Goal: Information Seeking & Learning: Learn about a topic

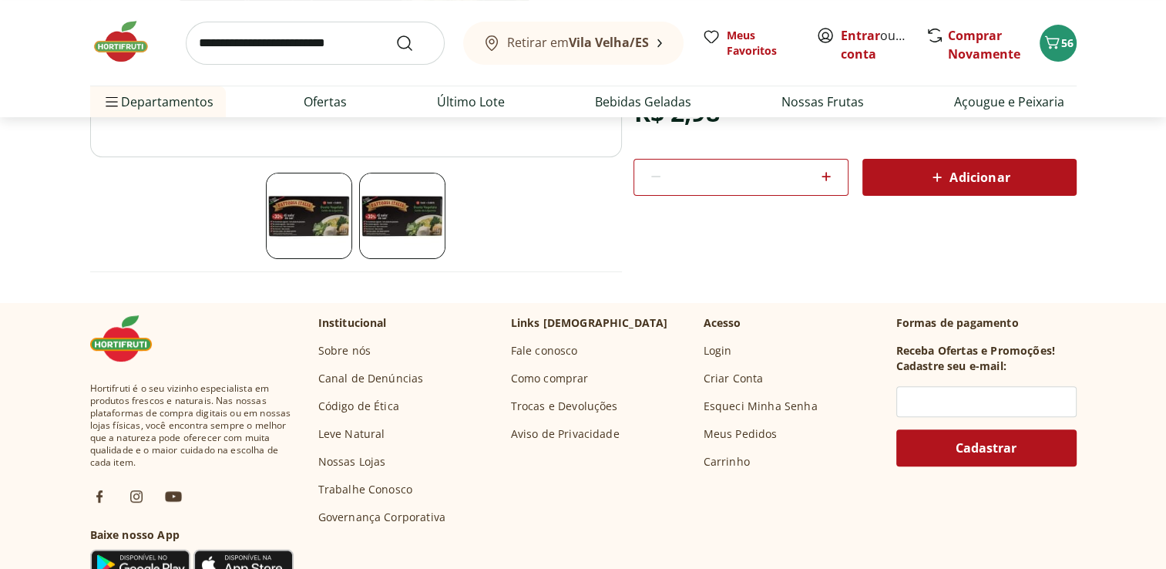
scroll to position [431, 0]
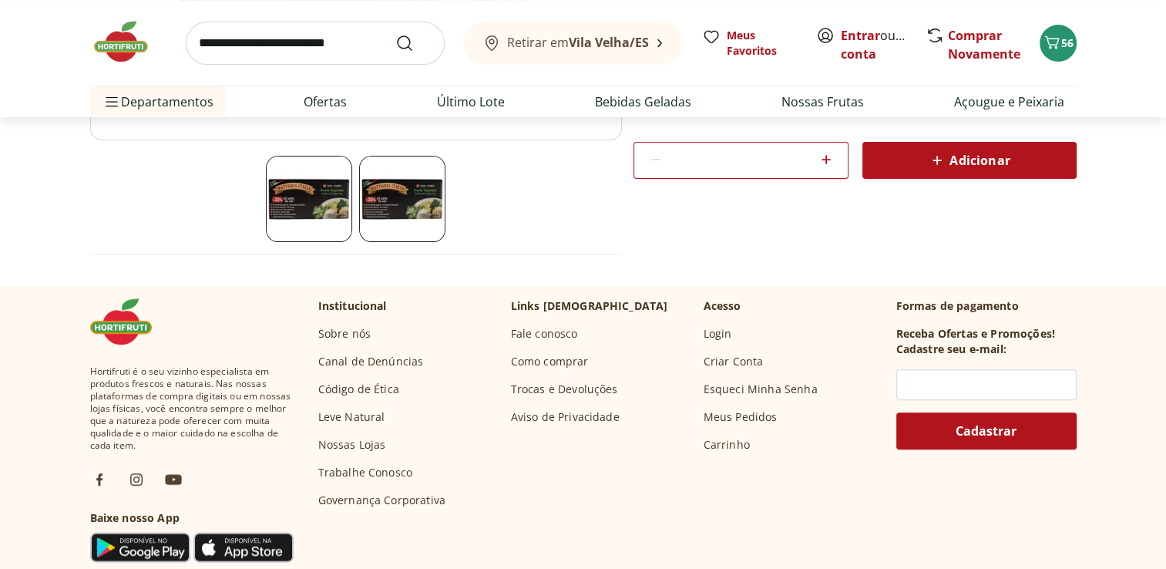
click at [564, 336] on link "Fale conosco" at bounding box center [544, 333] width 67 height 15
click at [532, 364] on link "Como comprar" at bounding box center [550, 361] width 78 height 15
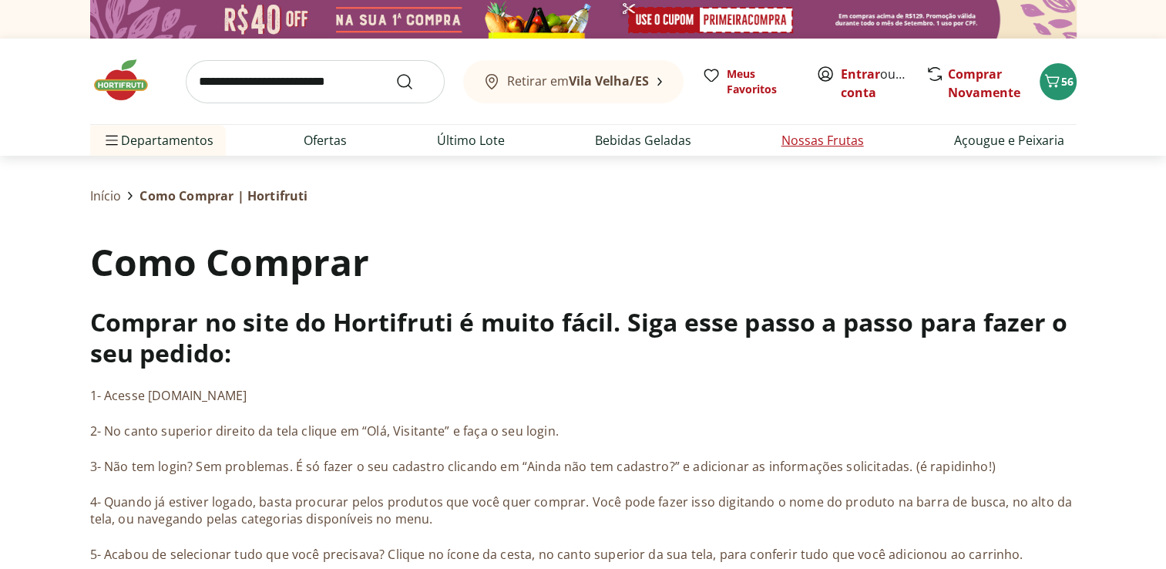
click at [798, 149] on link "Nossas Frutas" at bounding box center [822, 140] width 82 height 18
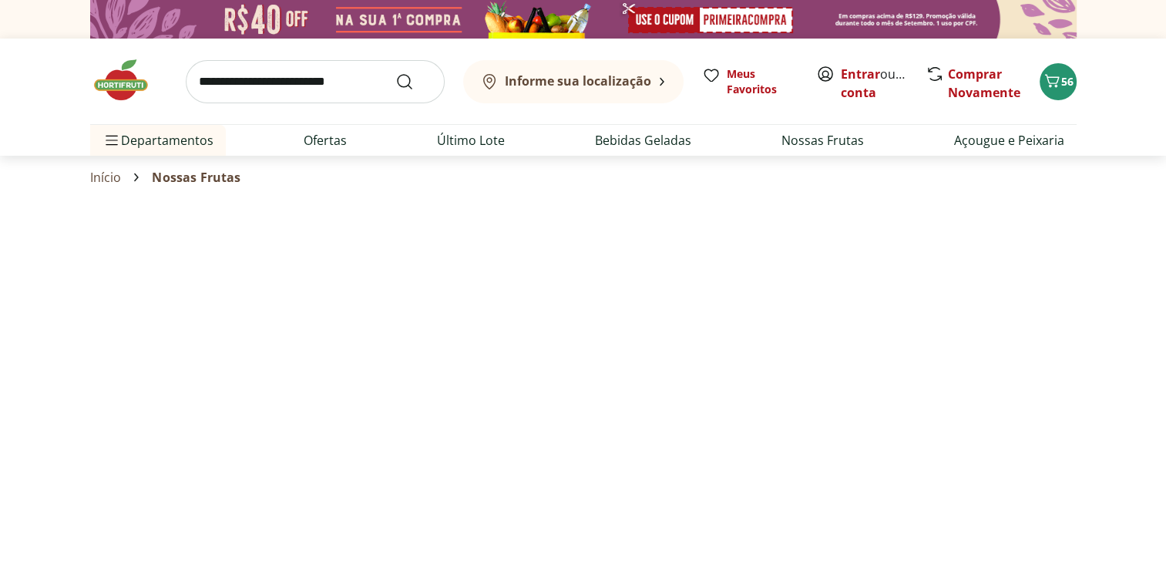
select select "**********"
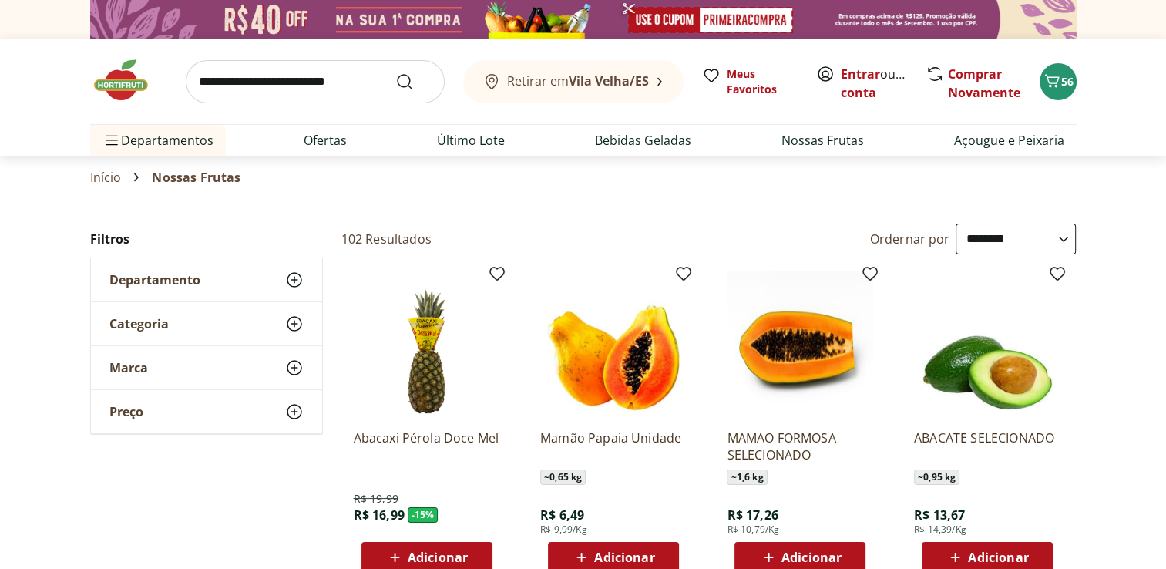
click at [378, 77] on input "search" at bounding box center [315, 81] width 259 height 43
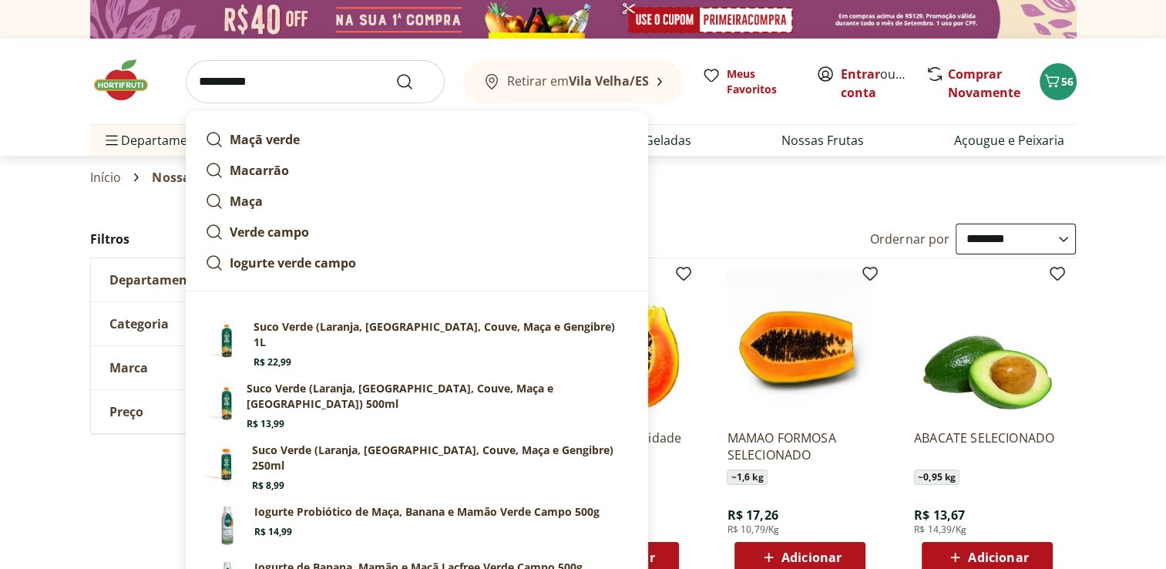
type input "**********"
click at [395, 72] on button "Submit Search" at bounding box center [413, 81] width 37 height 18
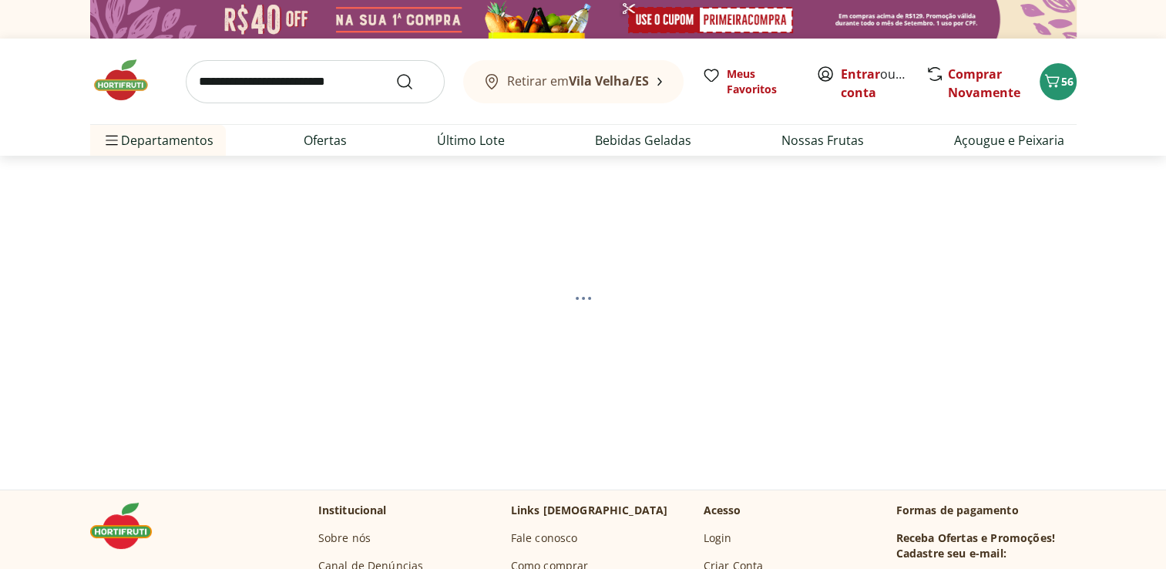
select select "**********"
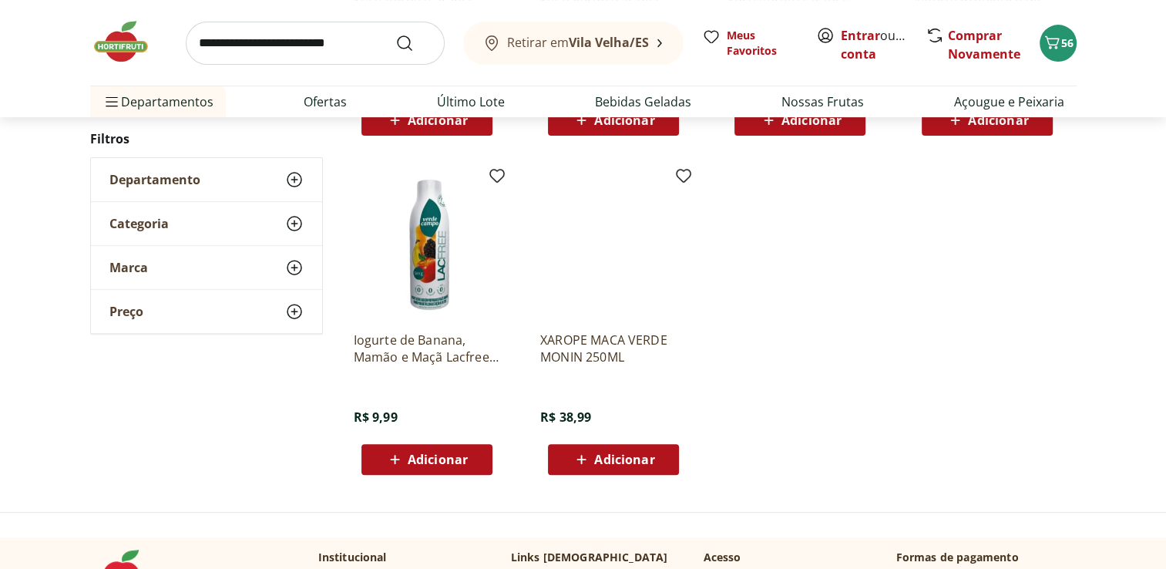
scroll to position [512, 0]
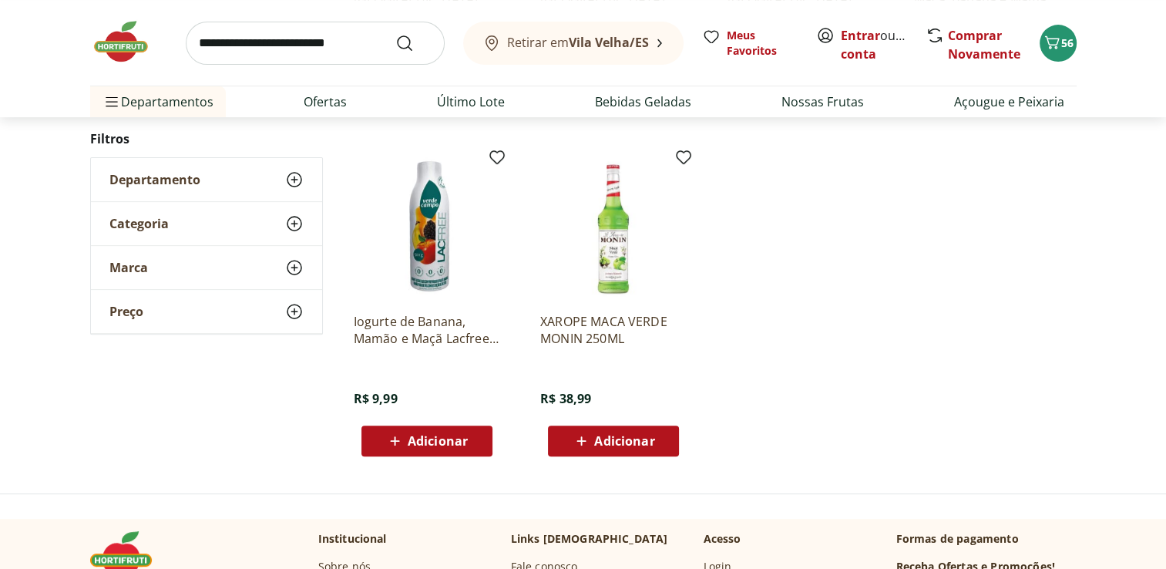
click at [628, 270] on img at bounding box center [613, 227] width 146 height 146
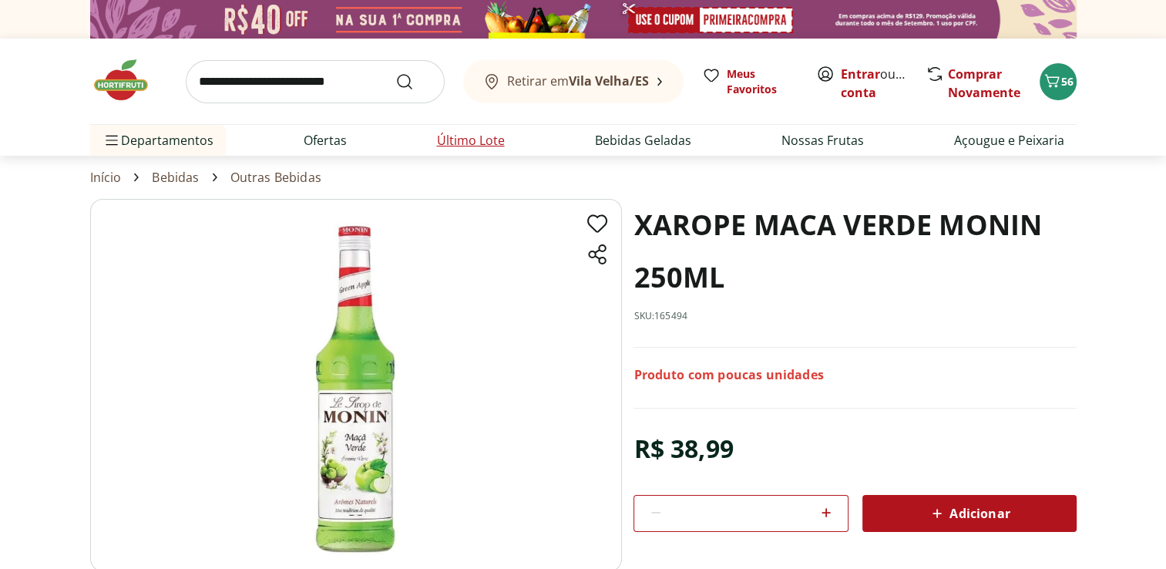
click at [489, 146] on link "Último Lote" at bounding box center [471, 140] width 68 height 18
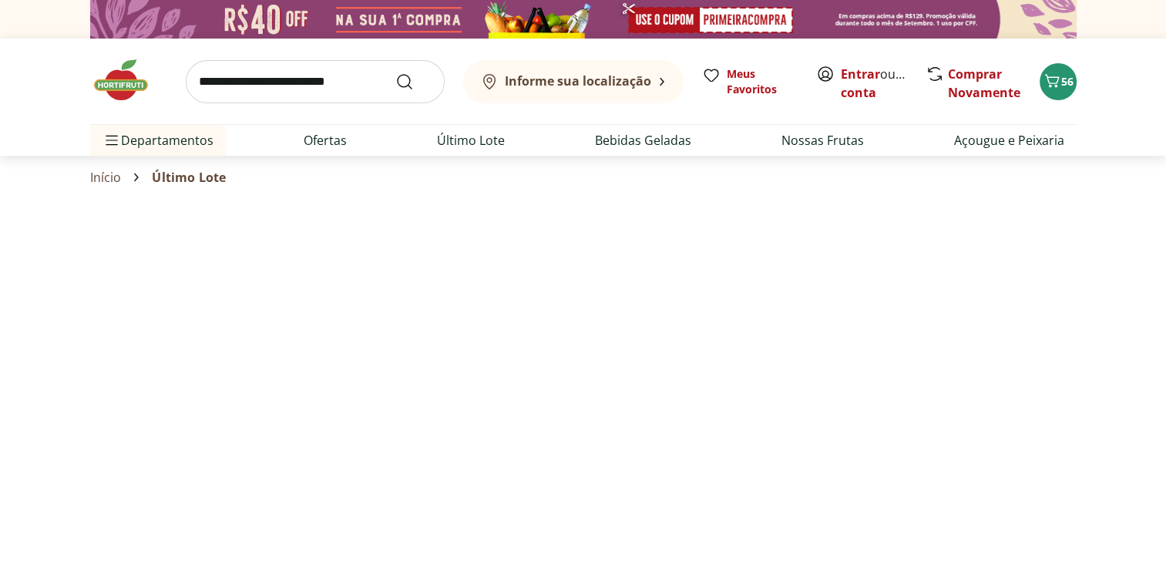
select select "**********"
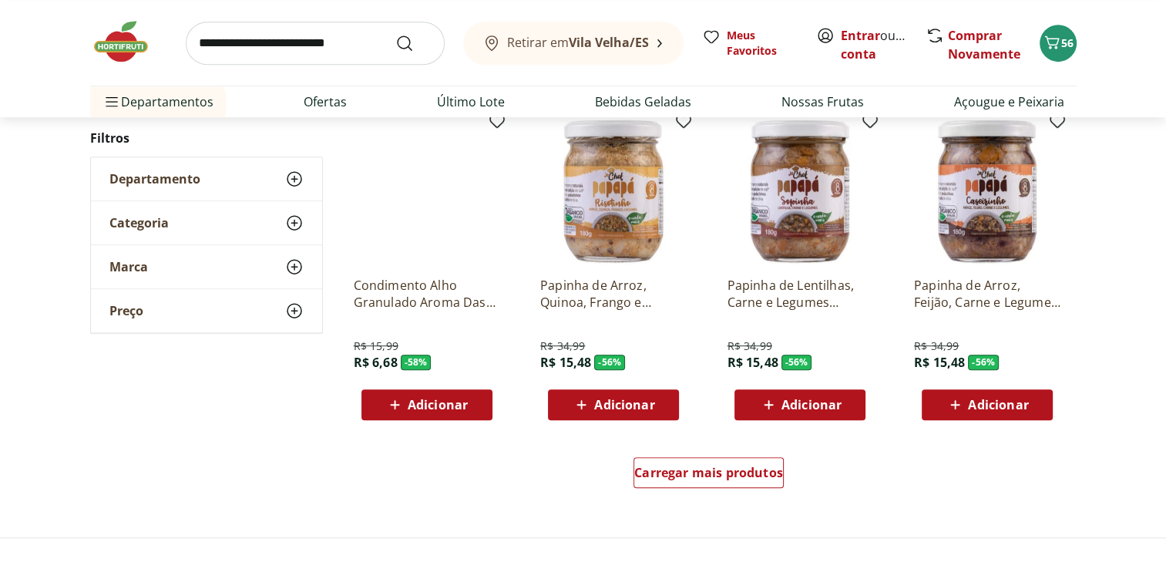
scroll to position [925, 0]
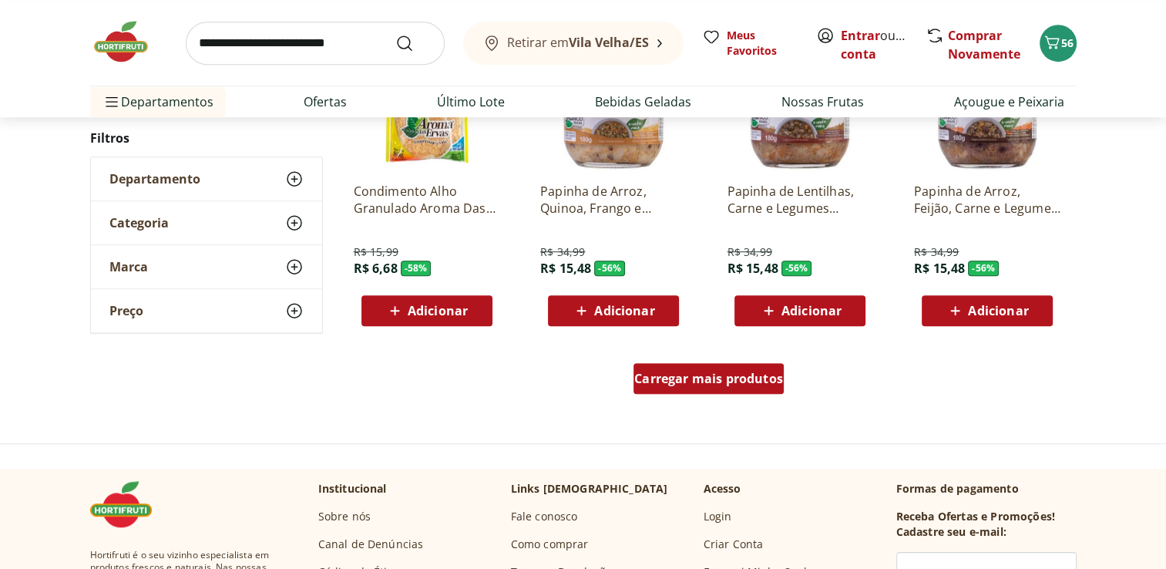
drag, startPoint x: 730, startPoint y: 396, endPoint x: 687, endPoint y: 378, distance: 45.9
click at [687, 378] on span "Carregar mais produtos" at bounding box center [708, 378] width 149 height 12
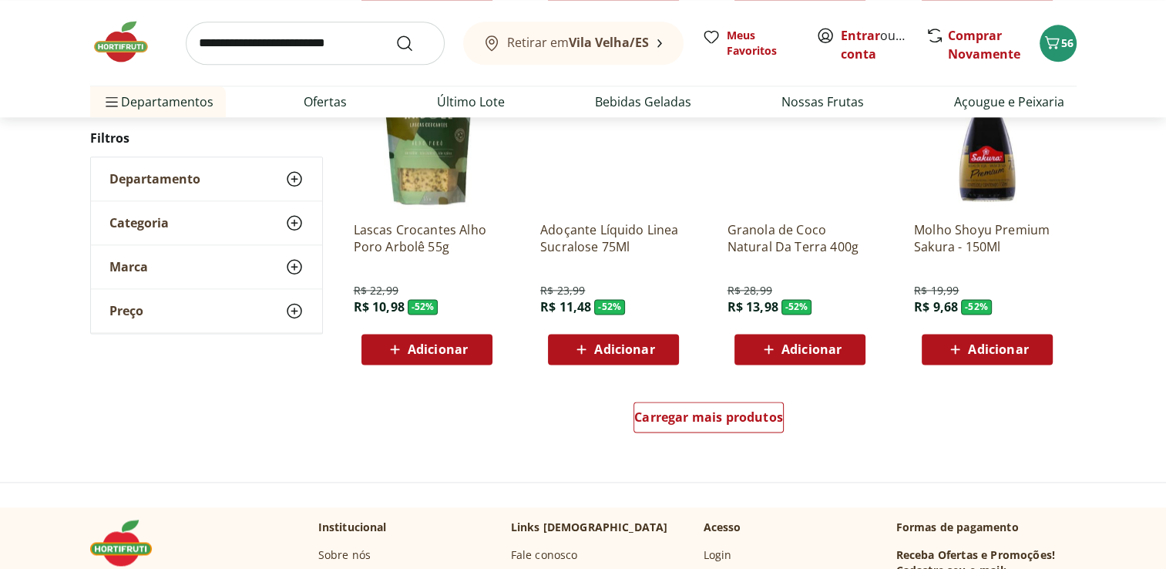
scroll to position [1896, 0]
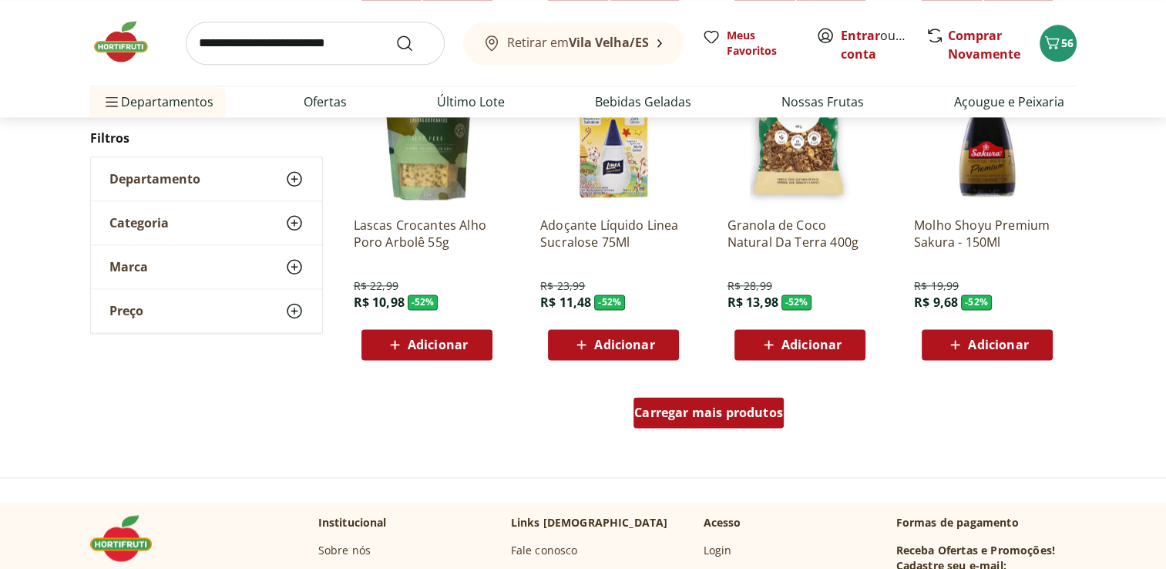
click at [749, 421] on div "Carregar mais produtos" at bounding box center [708, 412] width 150 height 31
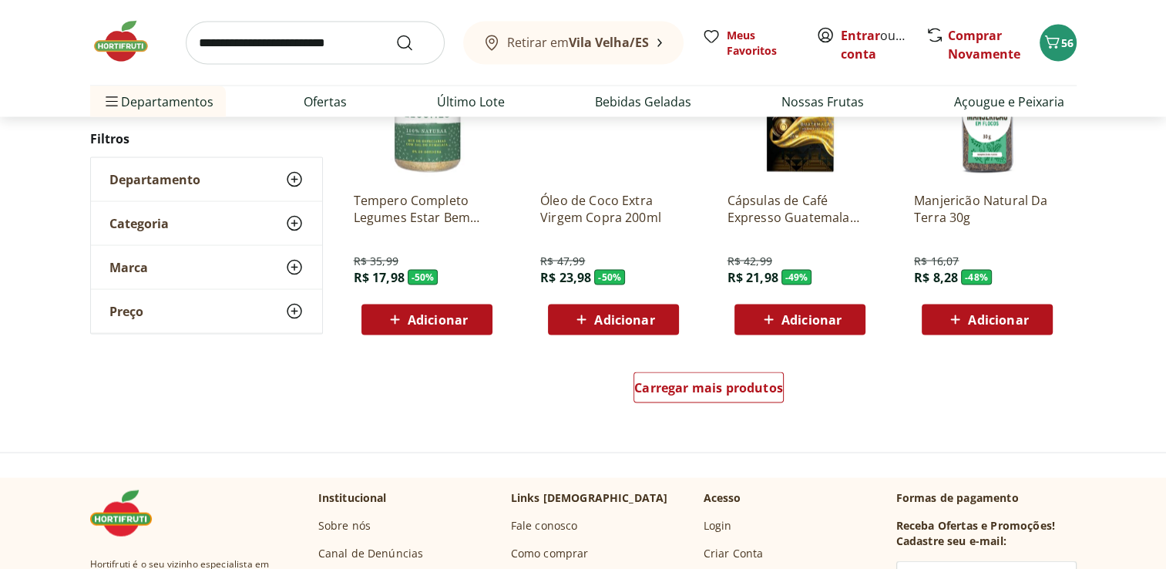
scroll to position [2957, 0]
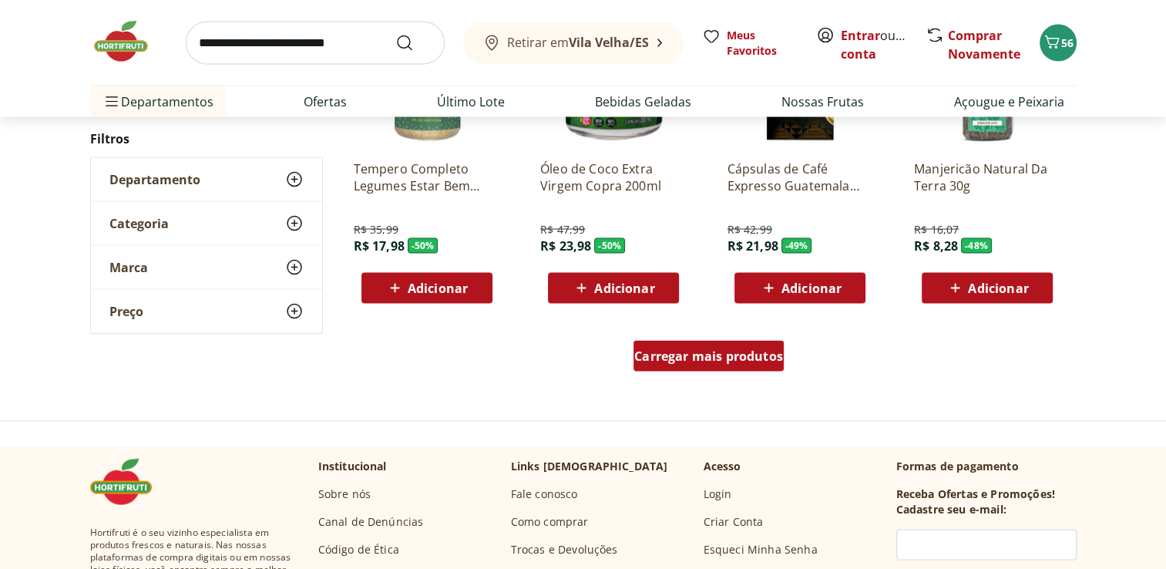
click at [742, 356] on span "Carregar mais produtos" at bounding box center [708, 356] width 149 height 12
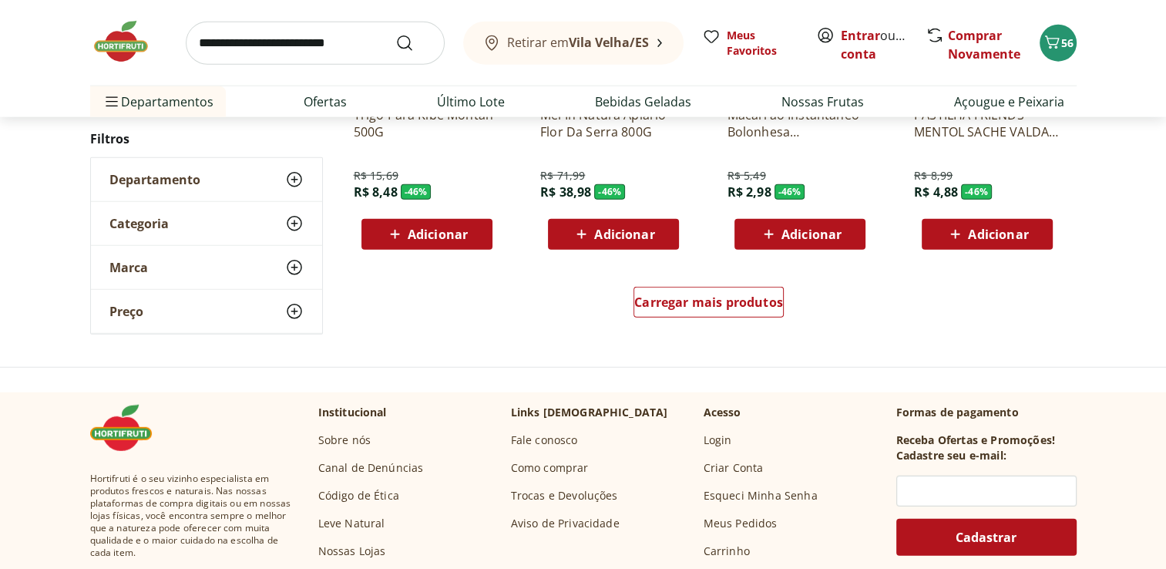
scroll to position [4035, 0]
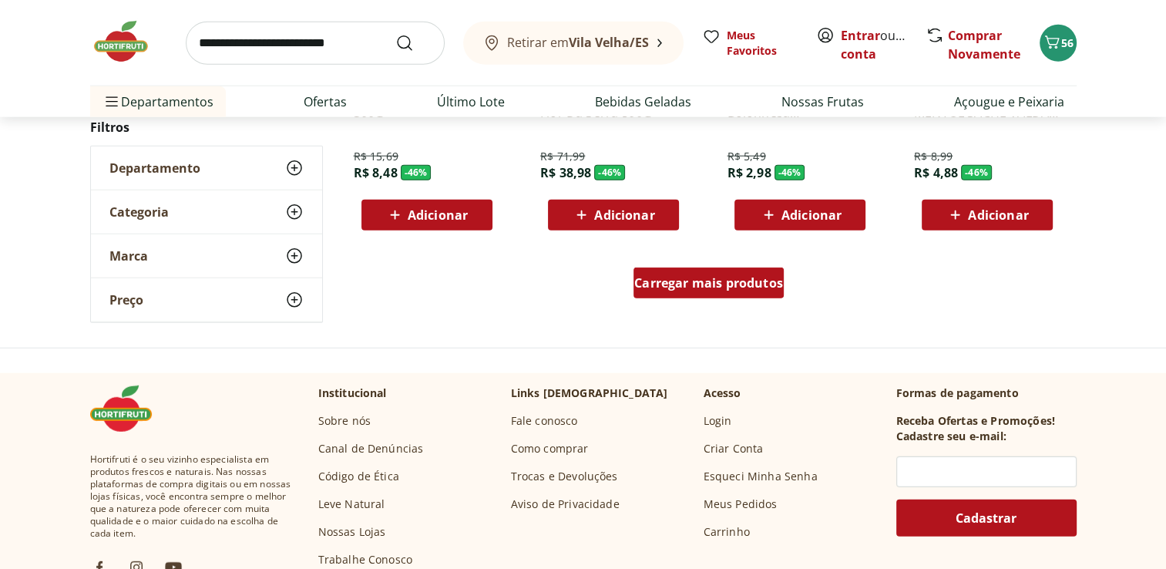
click at [747, 294] on div "Carregar mais produtos" at bounding box center [708, 282] width 150 height 31
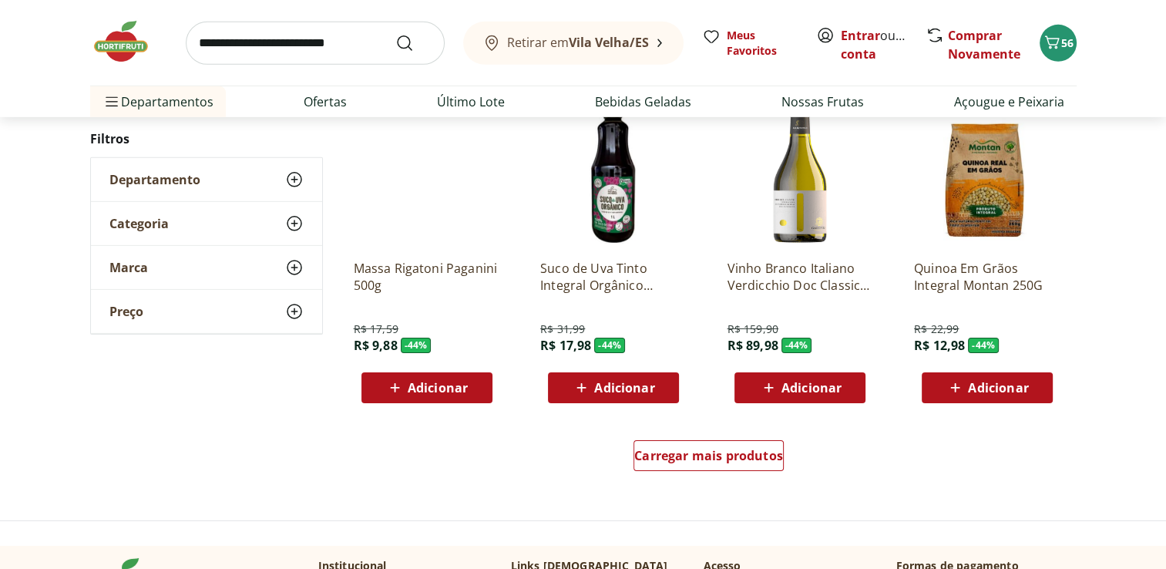
scroll to position [4929, 0]
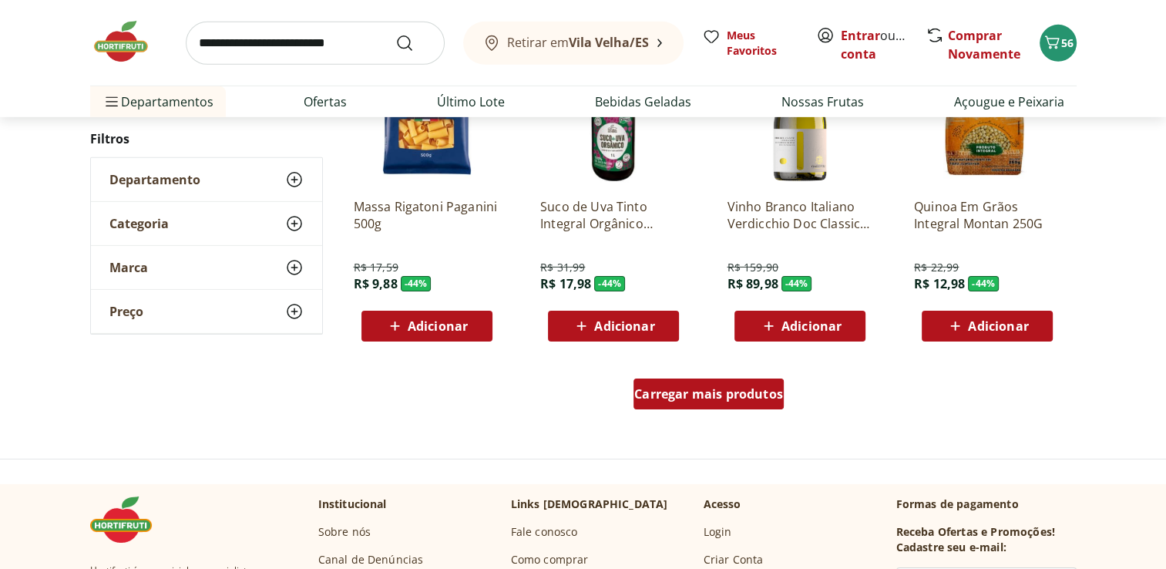
click at [744, 393] on span "Carregar mais produtos" at bounding box center [708, 394] width 149 height 12
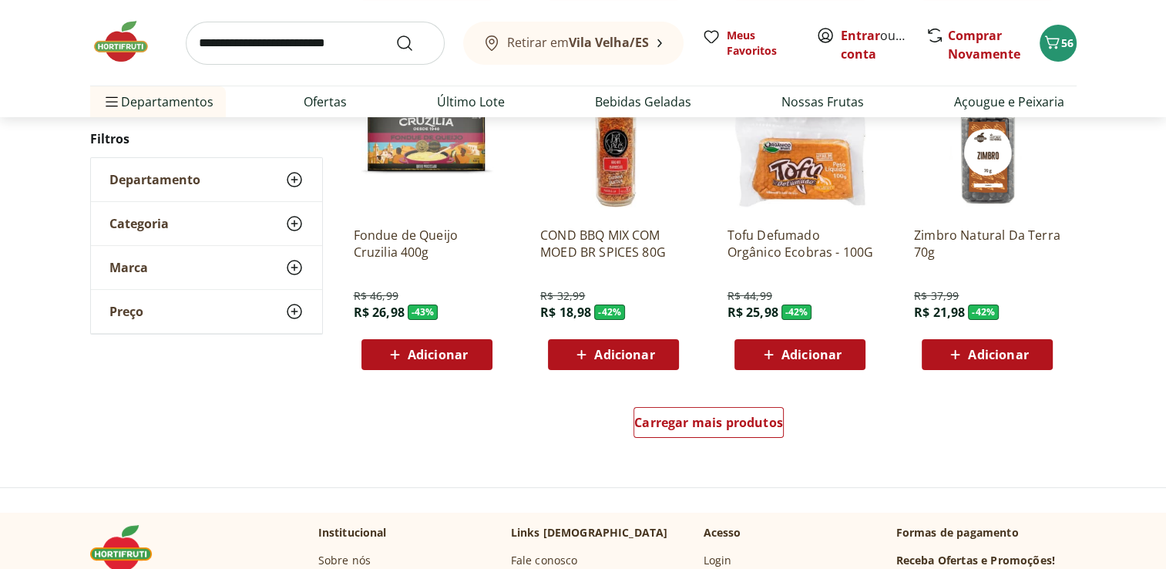
scroll to position [5931, 0]
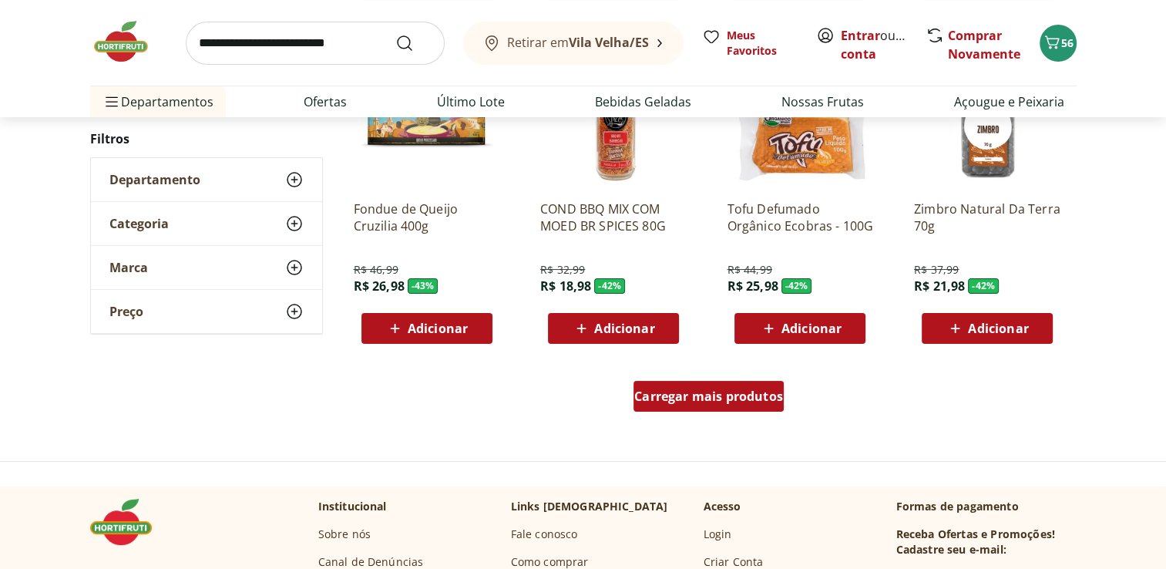
click at [731, 396] on span "Carregar mais produtos" at bounding box center [708, 396] width 149 height 12
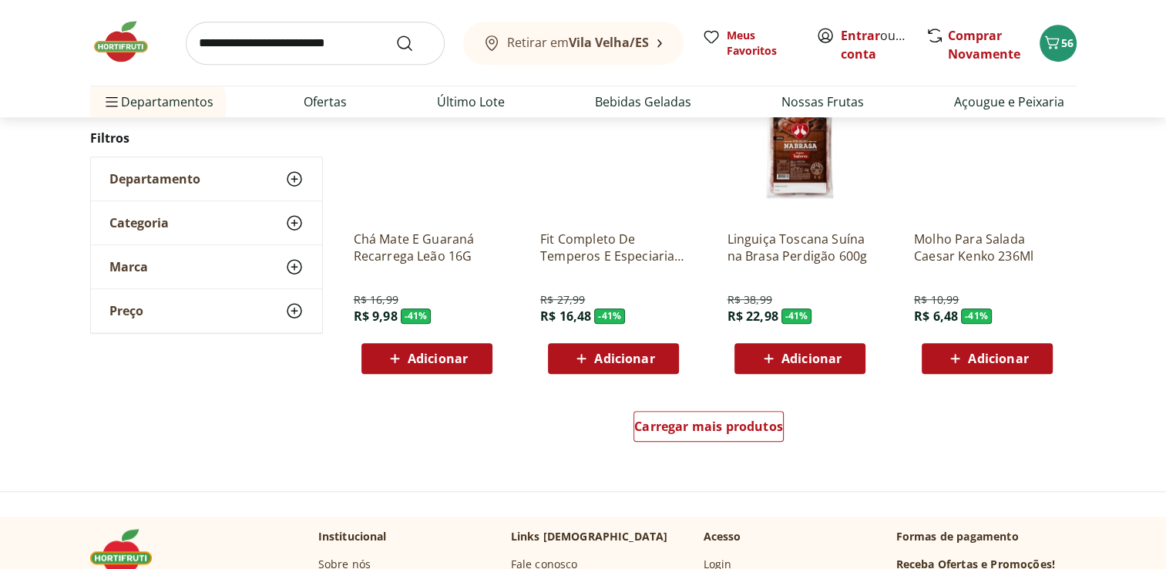
scroll to position [7016, 0]
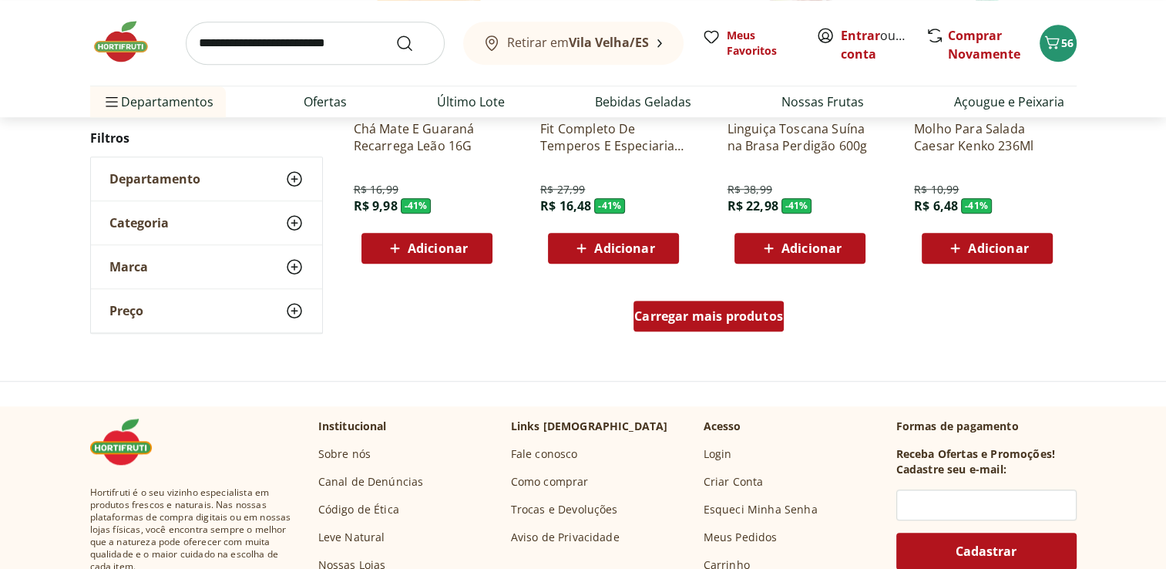
click at [746, 324] on div "Carregar mais produtos" at bounding box center [708, 316] width 150 height 31
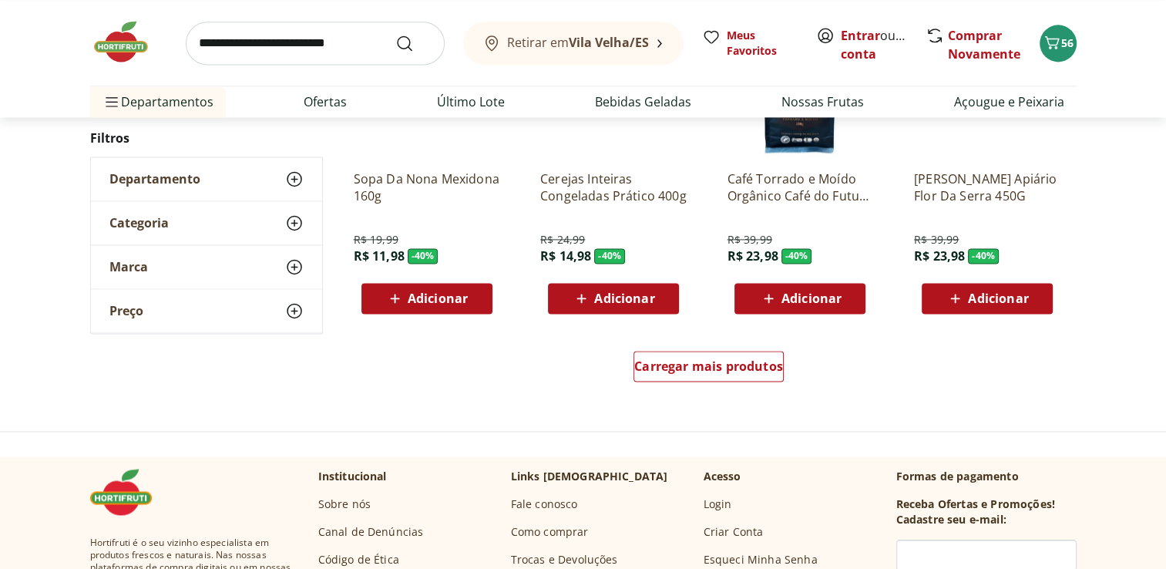
scroll to position [8037, 0]
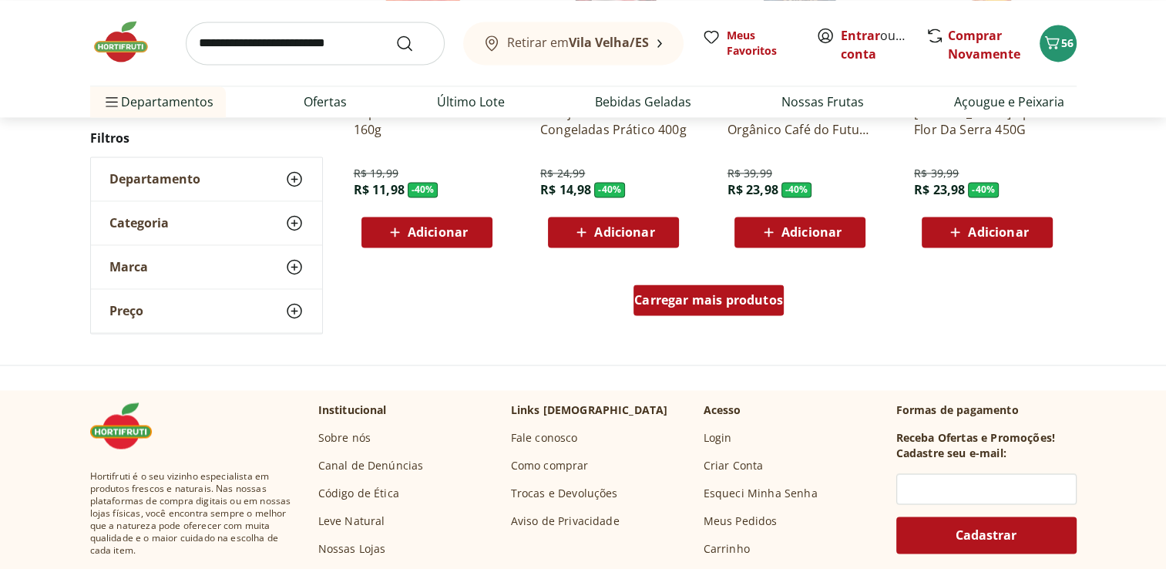
click at [749, 304] on span "Carregar mais produtos" at bounding box center [708, 300] width 149 height 12
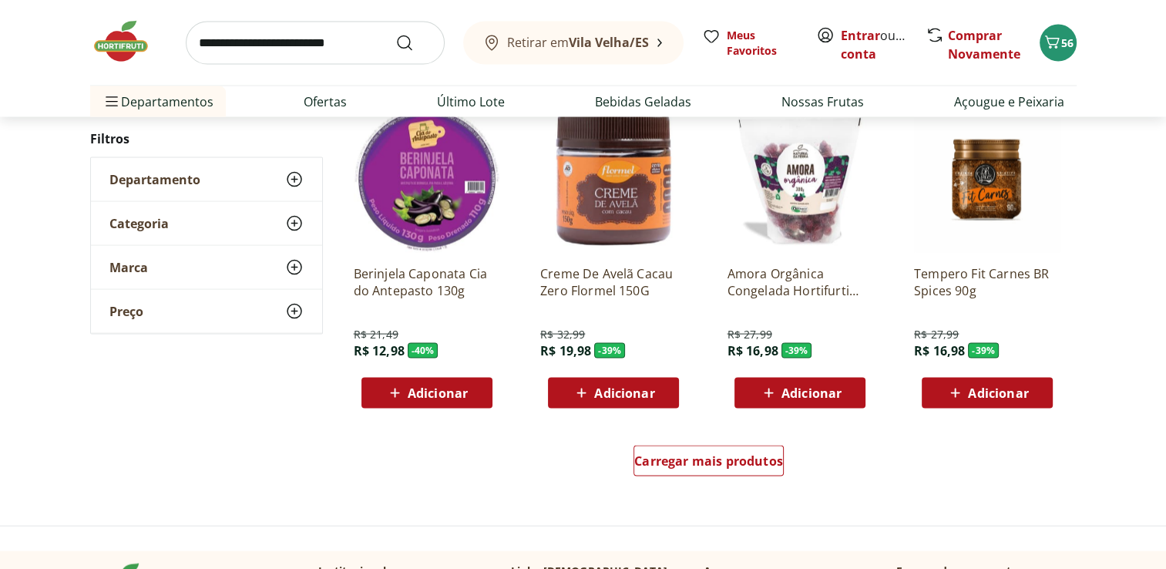
scroll to position [8893, 0]
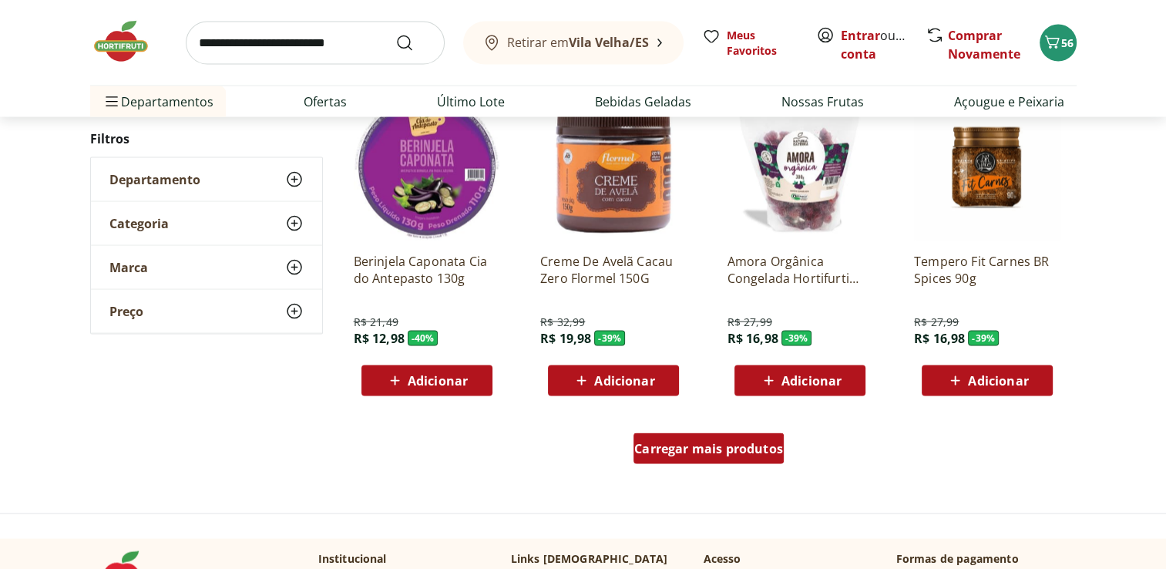
click at [780, 463] on link "Carregar mais produtos" at bounding box center [708, 451] width 150 height 37
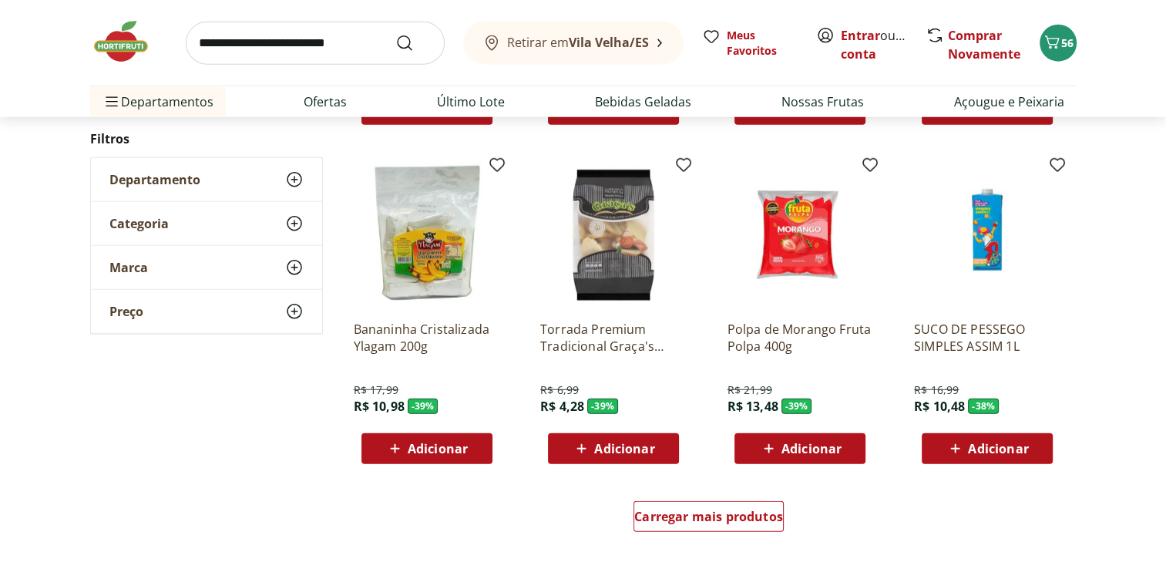
scroll to position [9925, 0]
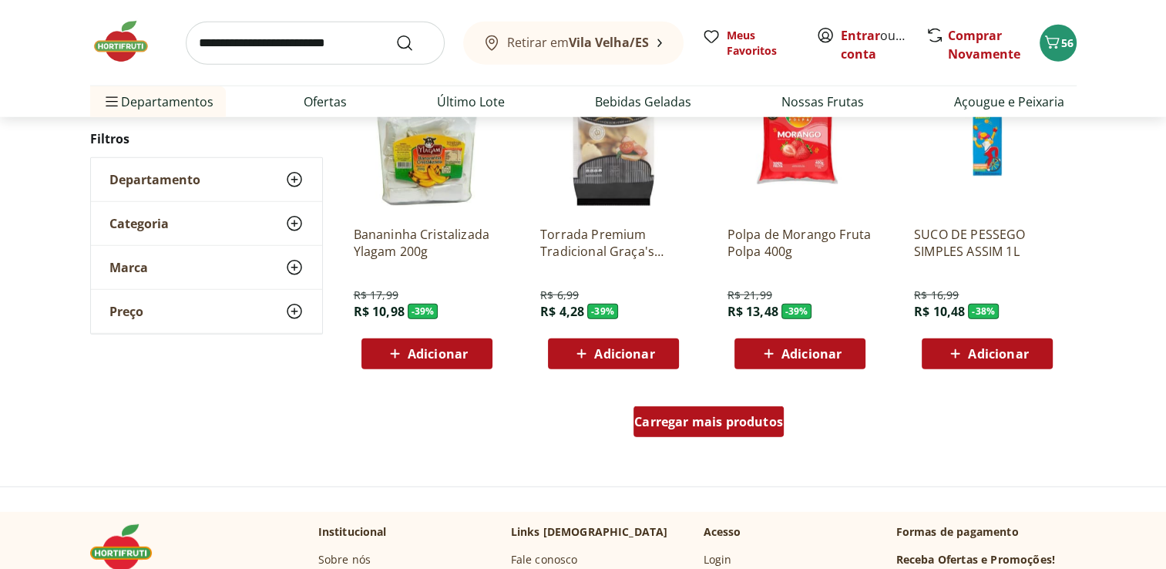
click at [763, 431] on div "Carregar mais produtos" at bounding box center [708, 421] width 150 height 31
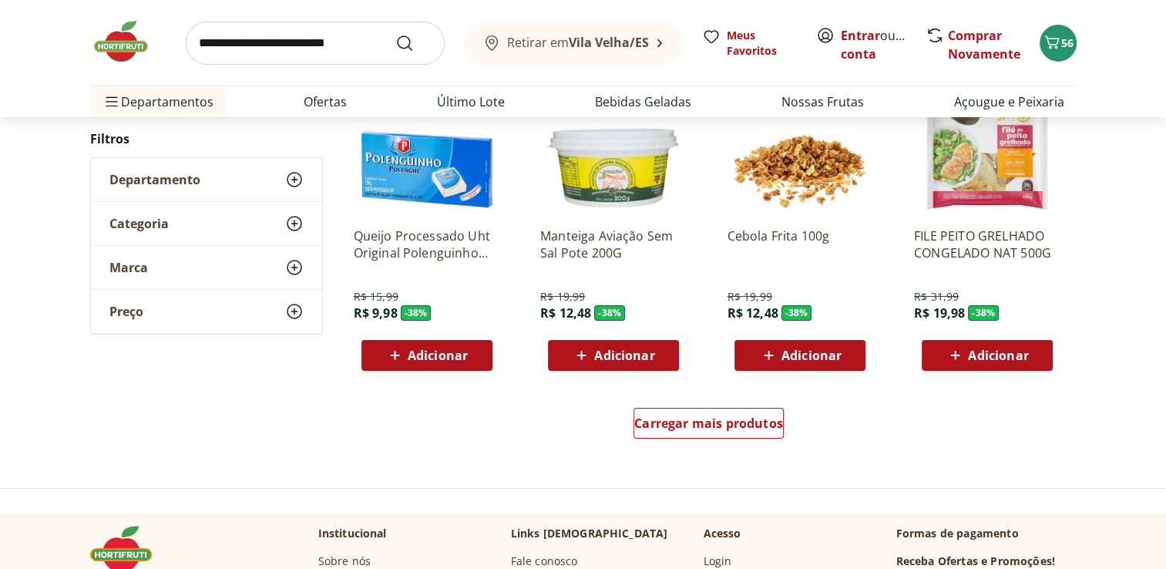
scroll to position [10943, 0]
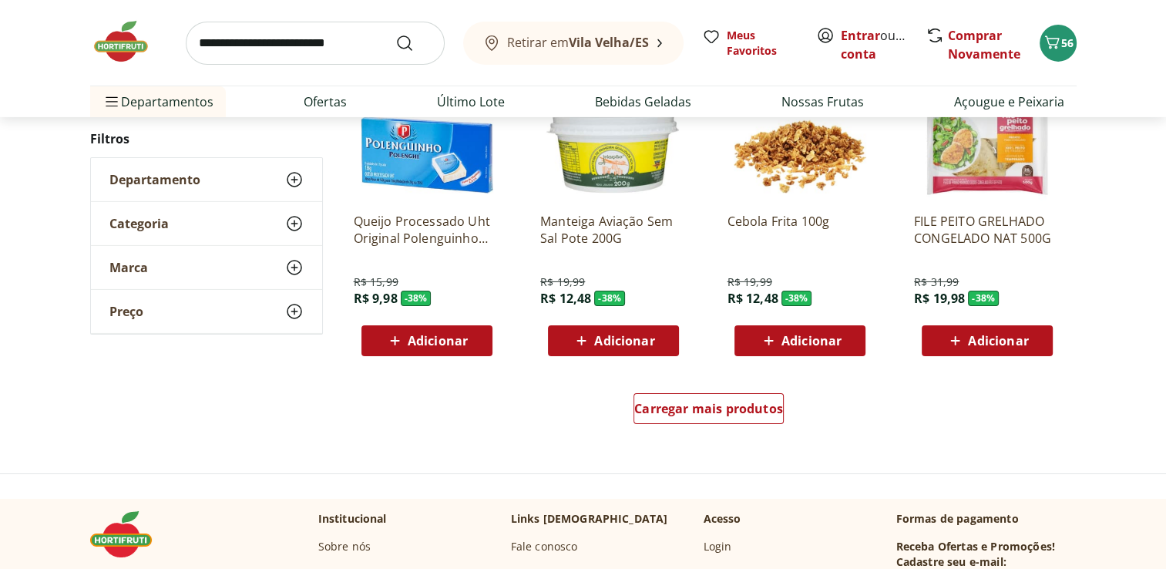
click at [762, 391] on div "Carregar mais produtos" at bounding box center [708, 411] width 747 height 74
click at [754, 402] on span "Carregar mais produtos" at bounding box center [708, 408] width 149 height 12
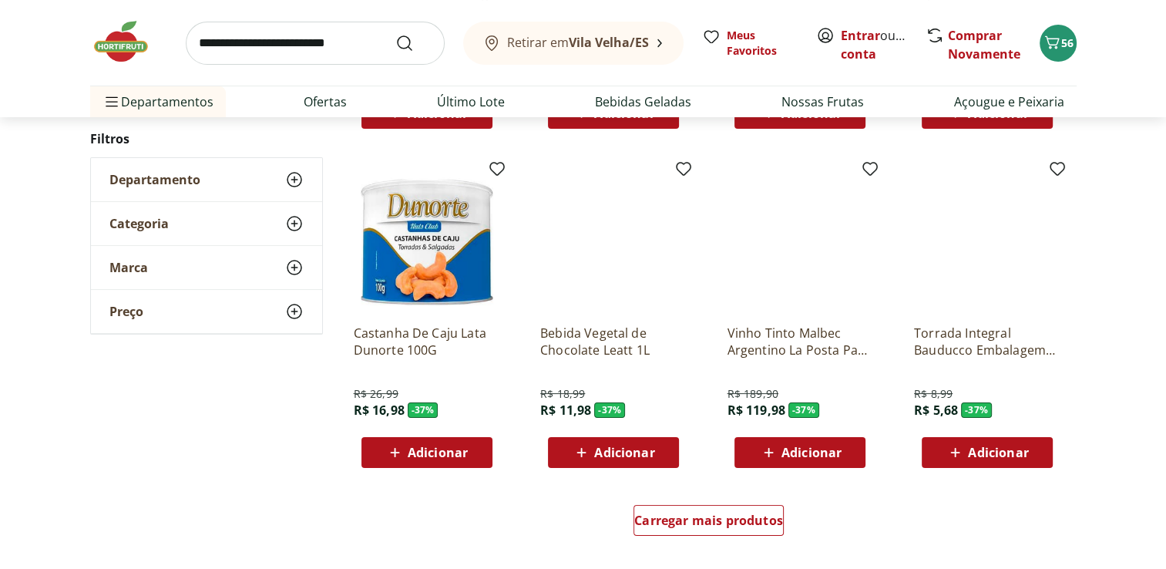
scroll to position [11883, 0]
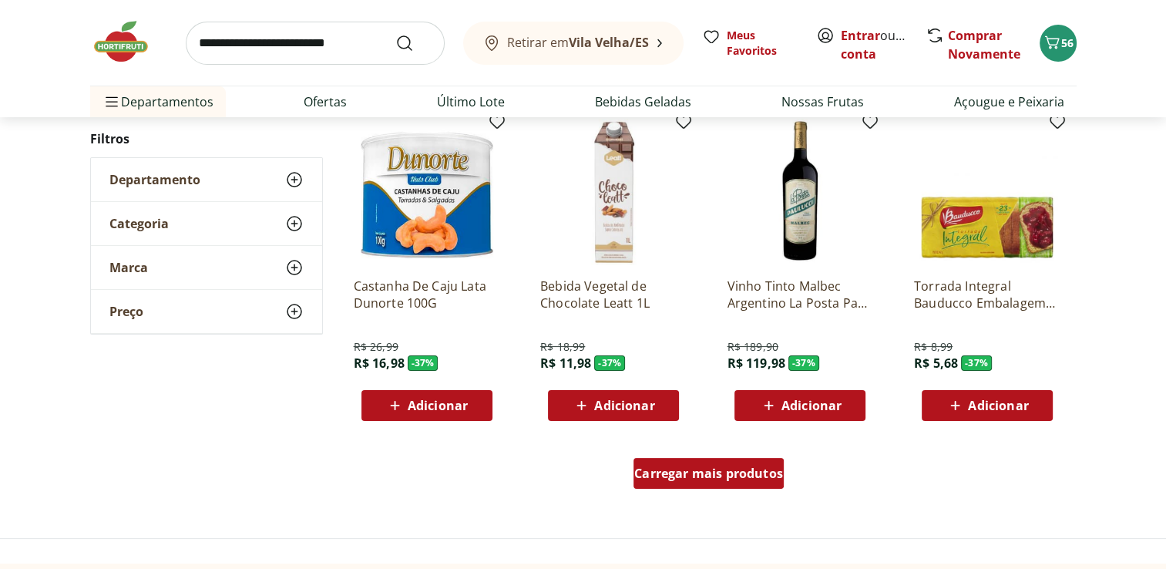
click at [754, 483] on div "Carregar mais produtos" at bounding box center [708, 473] width 150 height 31
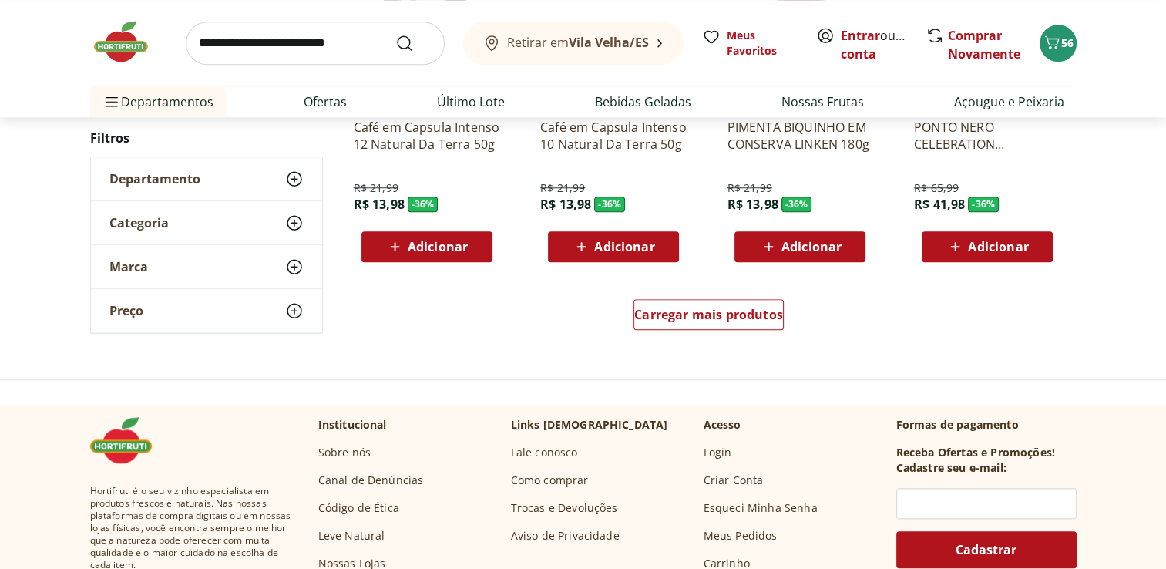
scroll to position [13063, 0]
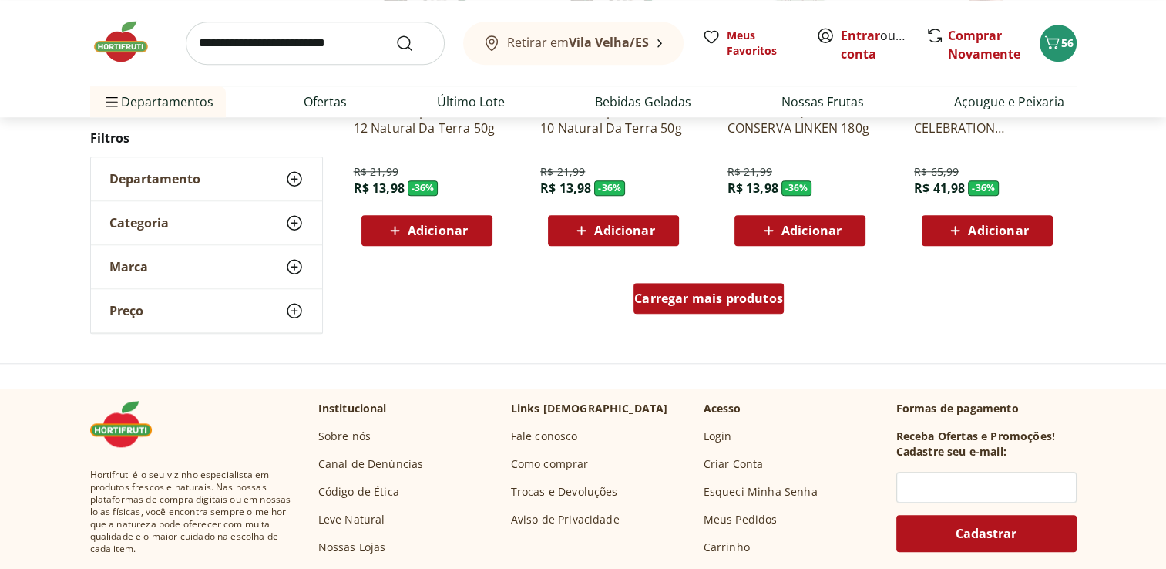
click at [746, 301] on span "Carregar mais produtos" at bounding box center [708, 298] width 149 height 12
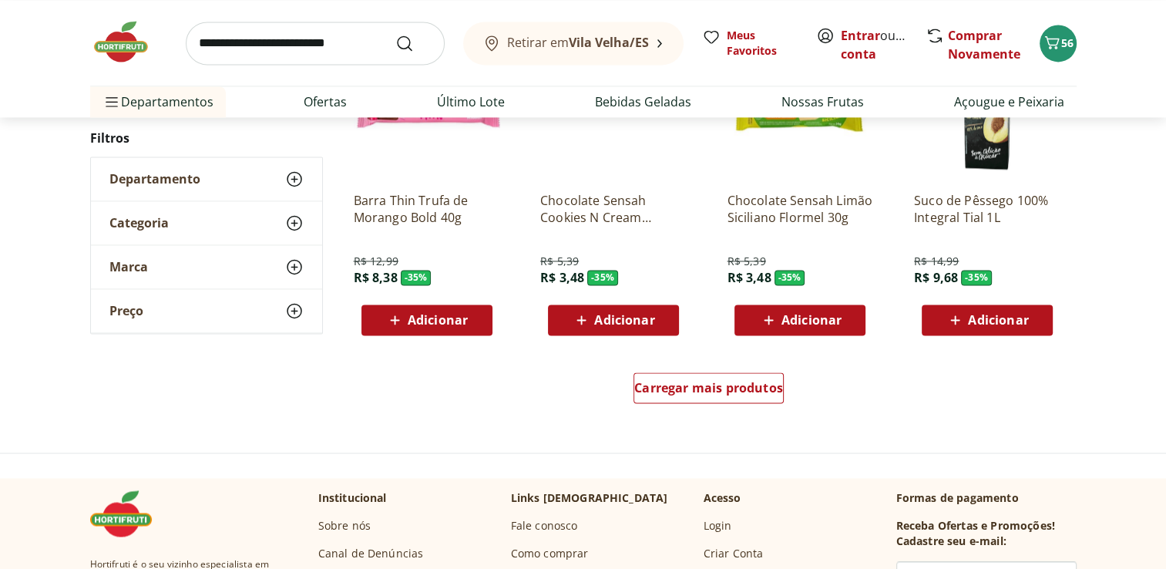
scroll to position [14015, 0]
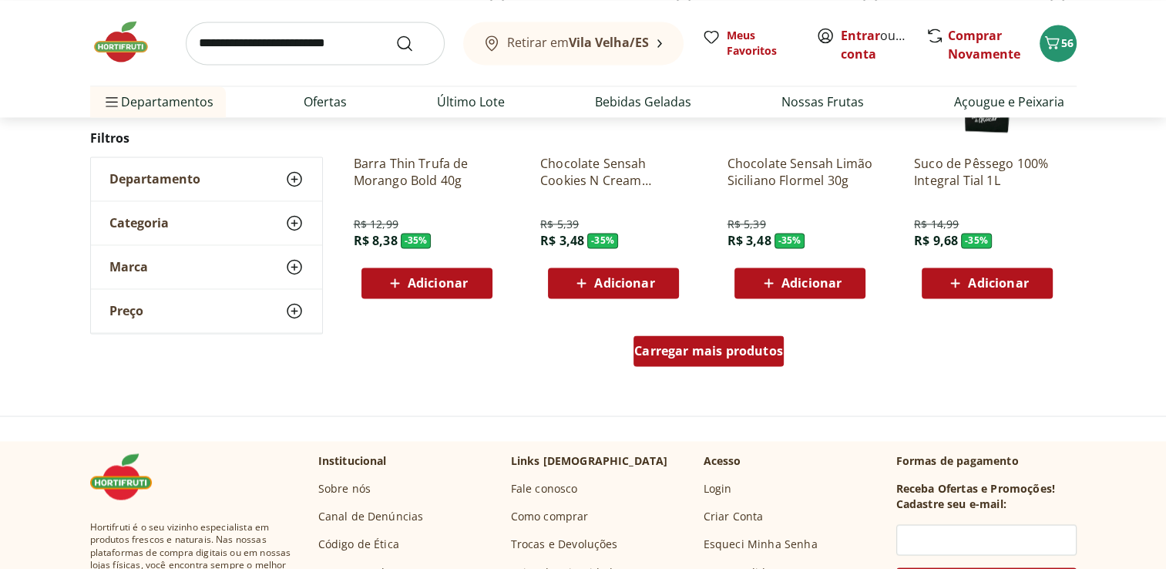
click at [771, 353] on span "Carregar mais produtos" at bounding box center [708, 350] width 149 height 12
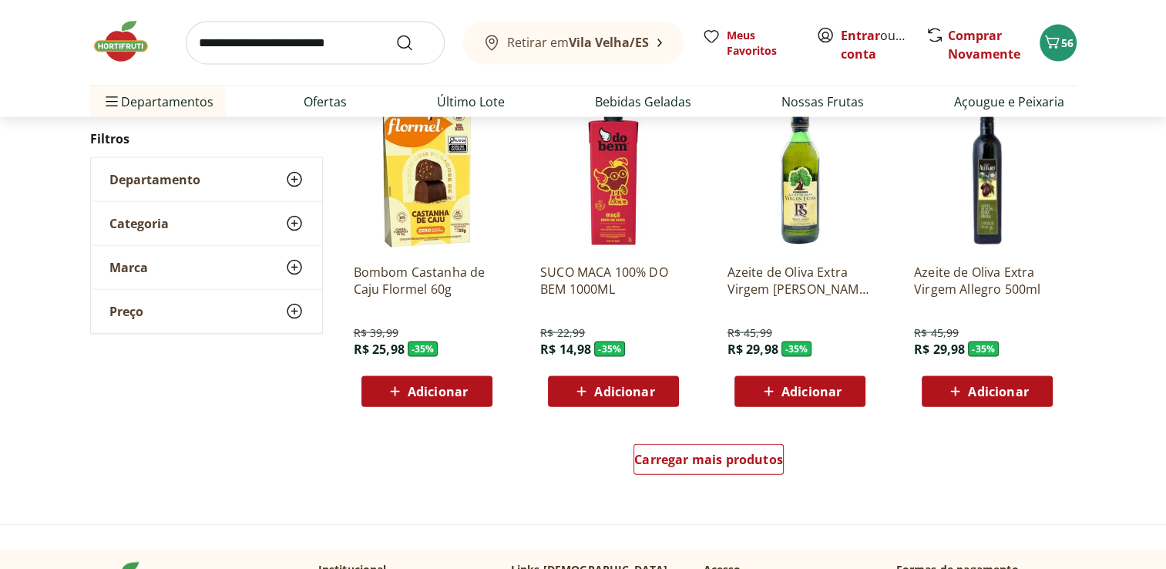
scroll to position [14931, 0]
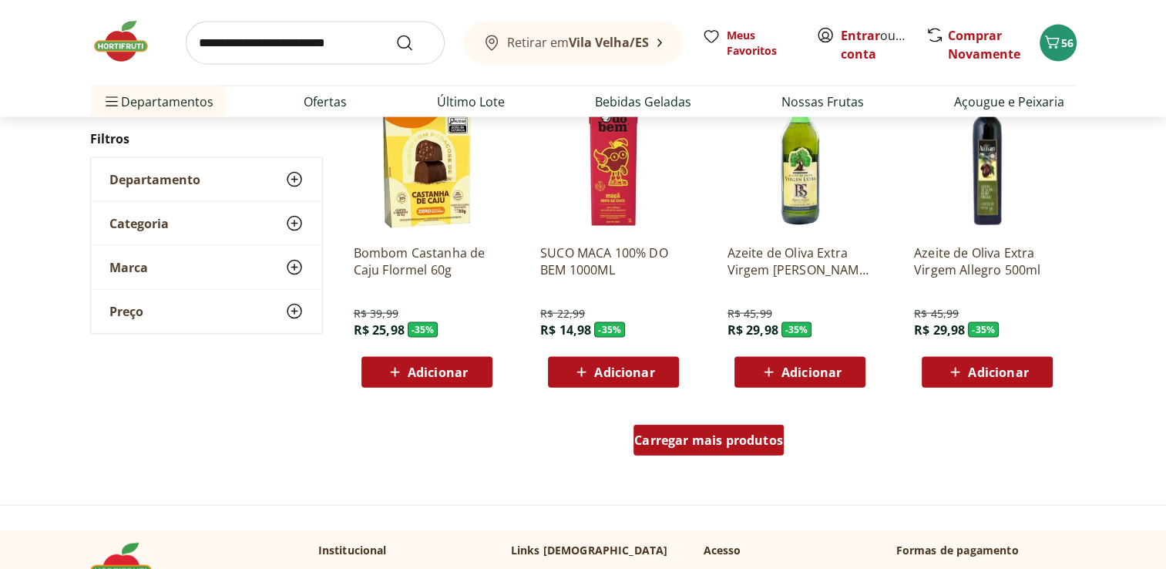
click at [755, 457] on link "Carregar mais produtos" at bounding box center [708, 443] width 150 height 37
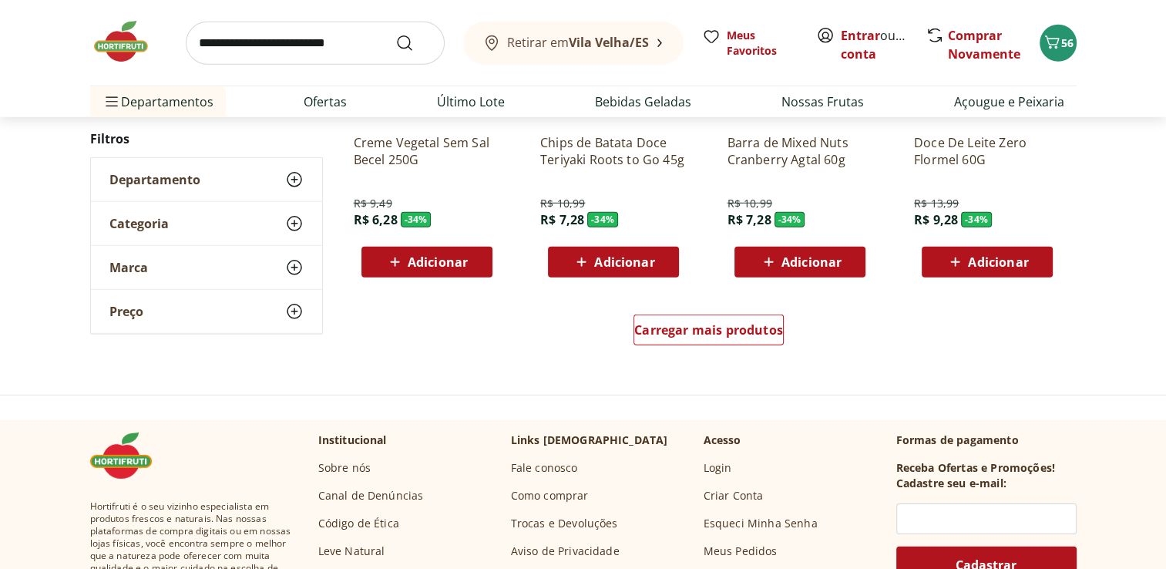
scroll to position [16066, 0]
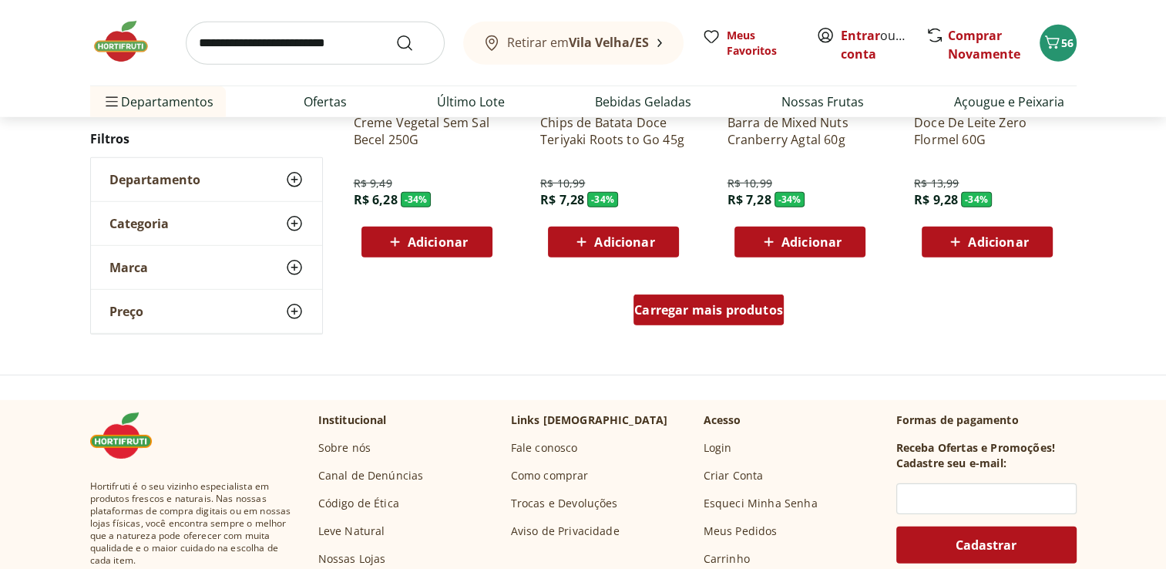
click at [729, 316] on span "Carregar mais produtos" at bounding box center [708, 310] width 149 height 12
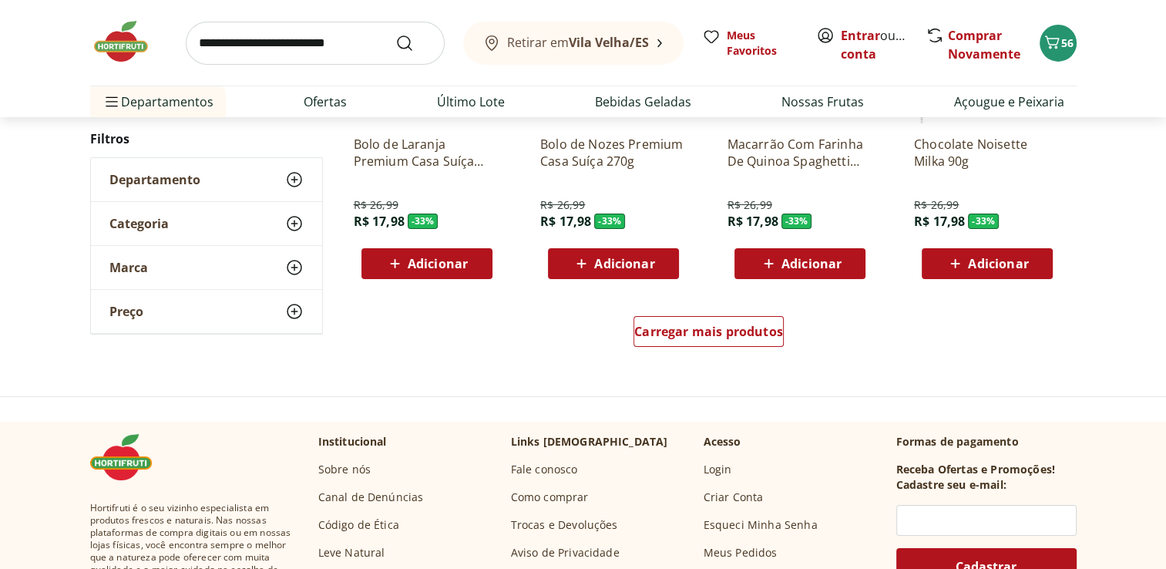
scroll to position [17070, 0]
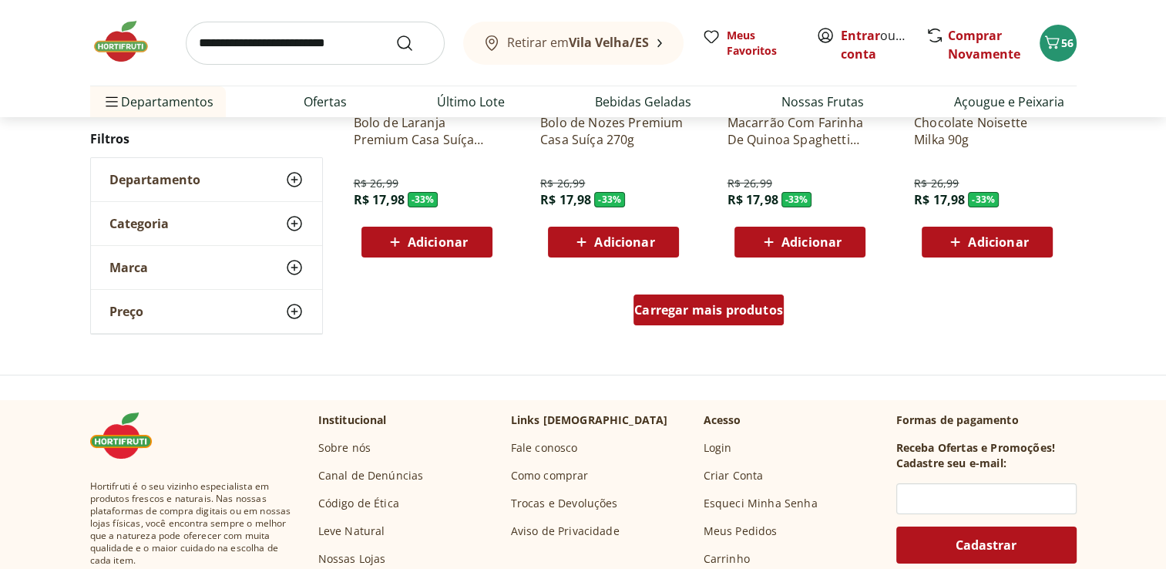
click at [771, 311] on span "Carregar mais produtos" at bounding box center [708, 310] width 149 height 12
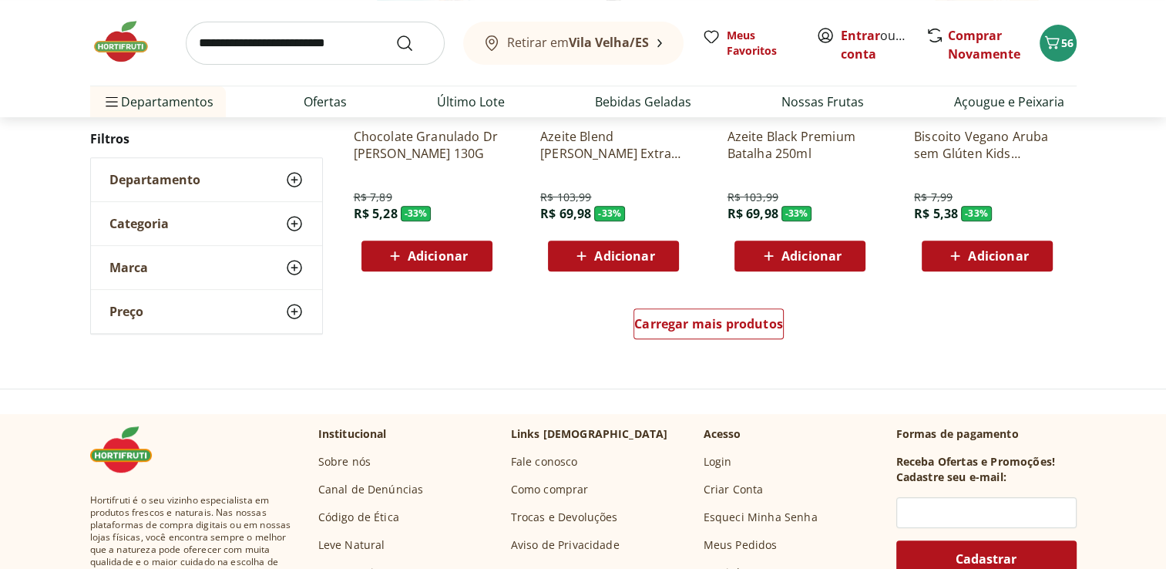
scroll to position [18130, 0]
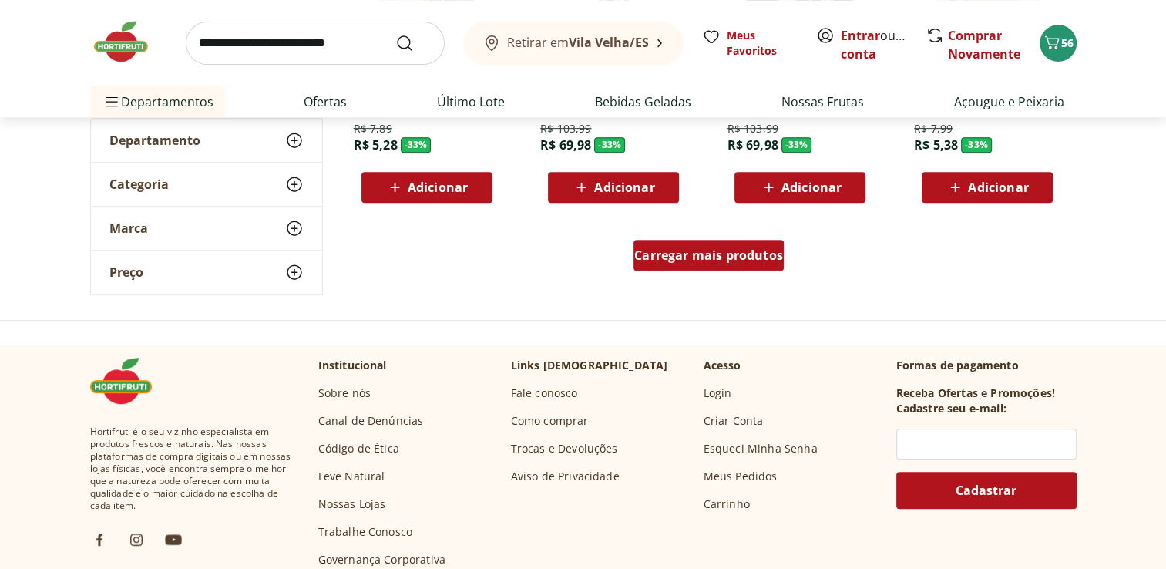
click at [743, 250] on span "Carregar mais produtos" at bounding box center [708, 255] width 149 height 12
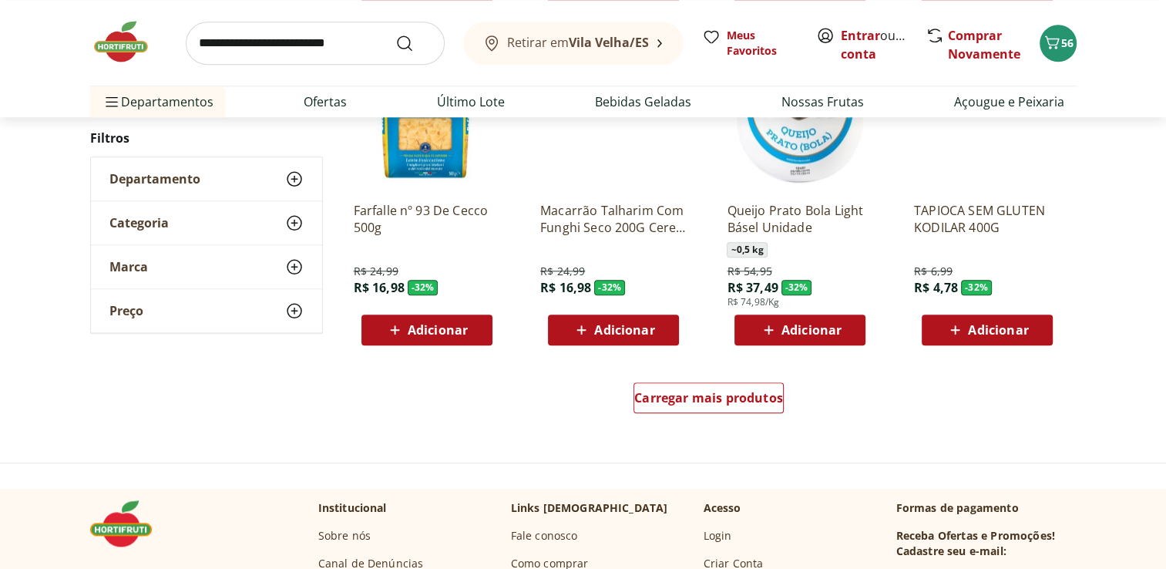
scroll to position [19015, 0]
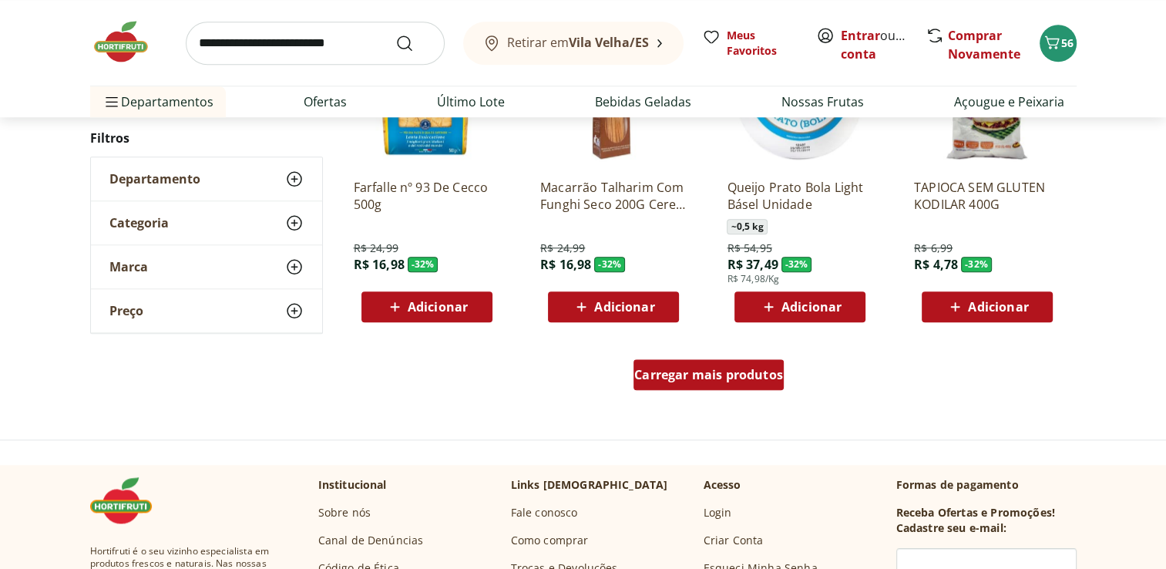
click at [753, 375] on span "Carregar mais produtos" at bounding box center [708, 374] width 149 height 12
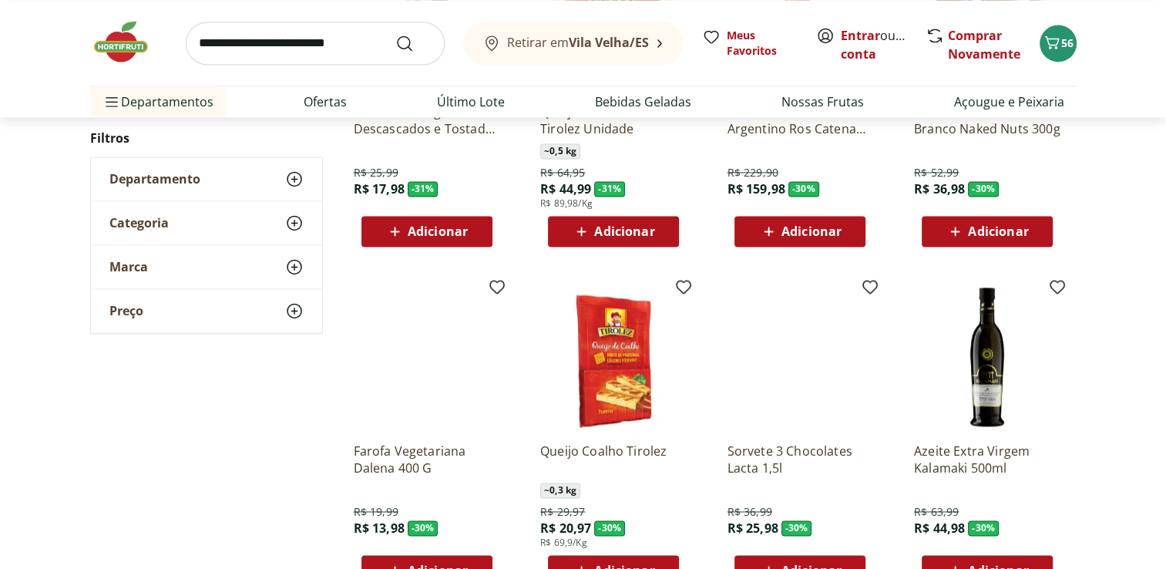
scroll to position [19882, 0]
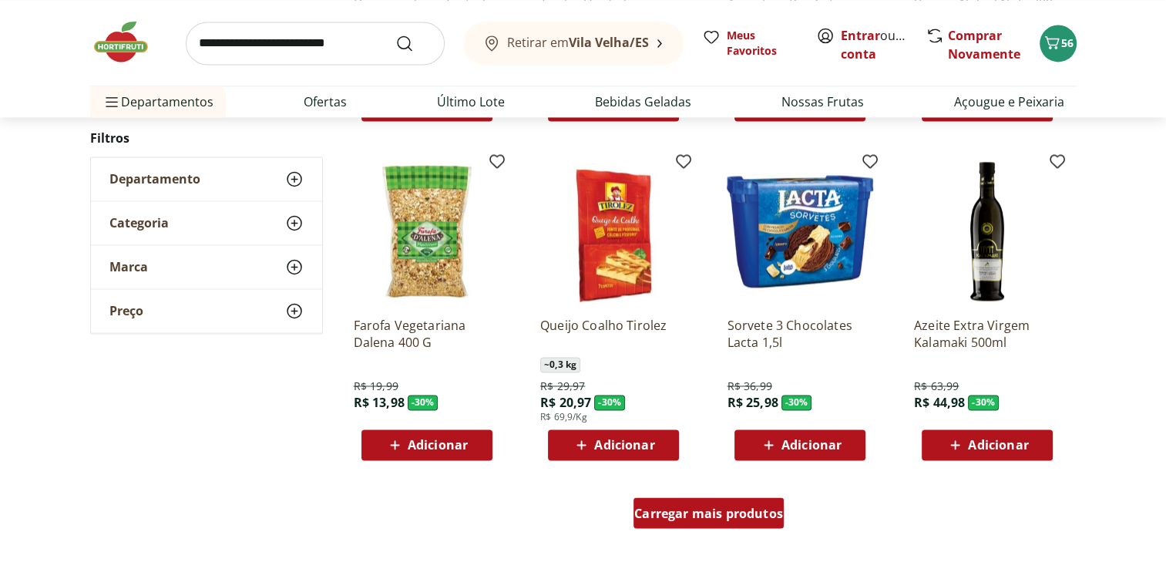
click at [768, 498] on div "Carregar mais produtos" at bounding box center [708, 512] width 150 height 31
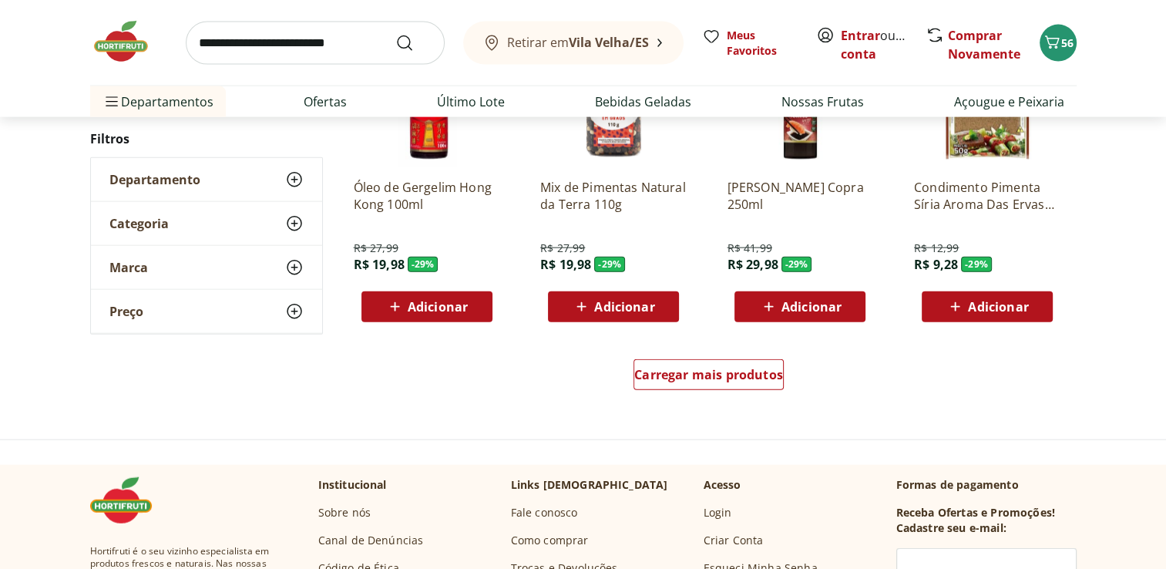
scroll to position [21051, 0]
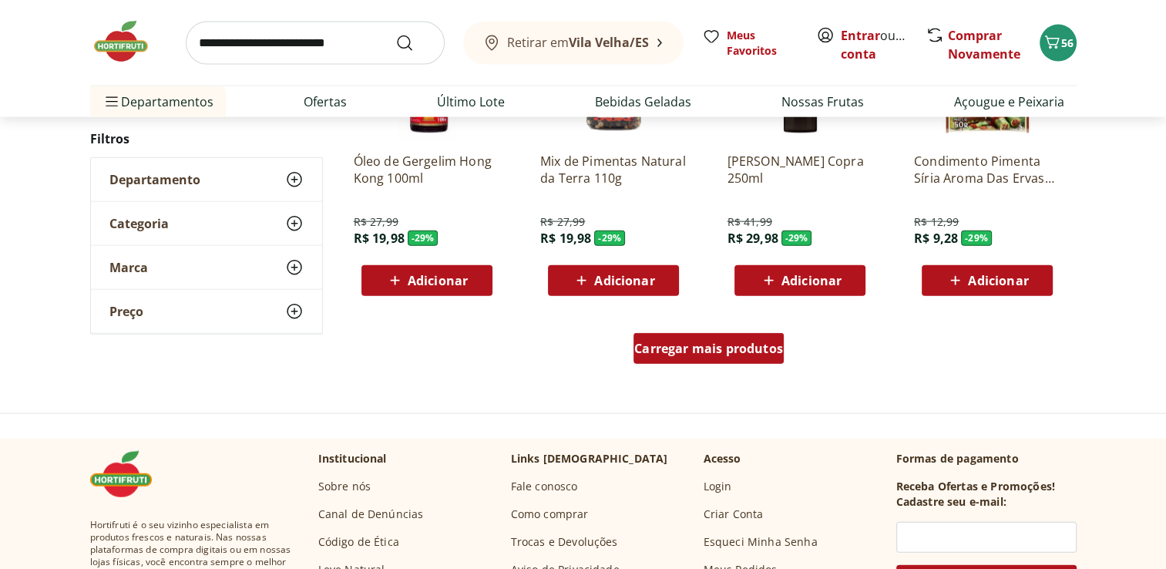
click at [746, 349] on span "Carregar mais produtos" at bounding box center [708, 348] width 149 height 12
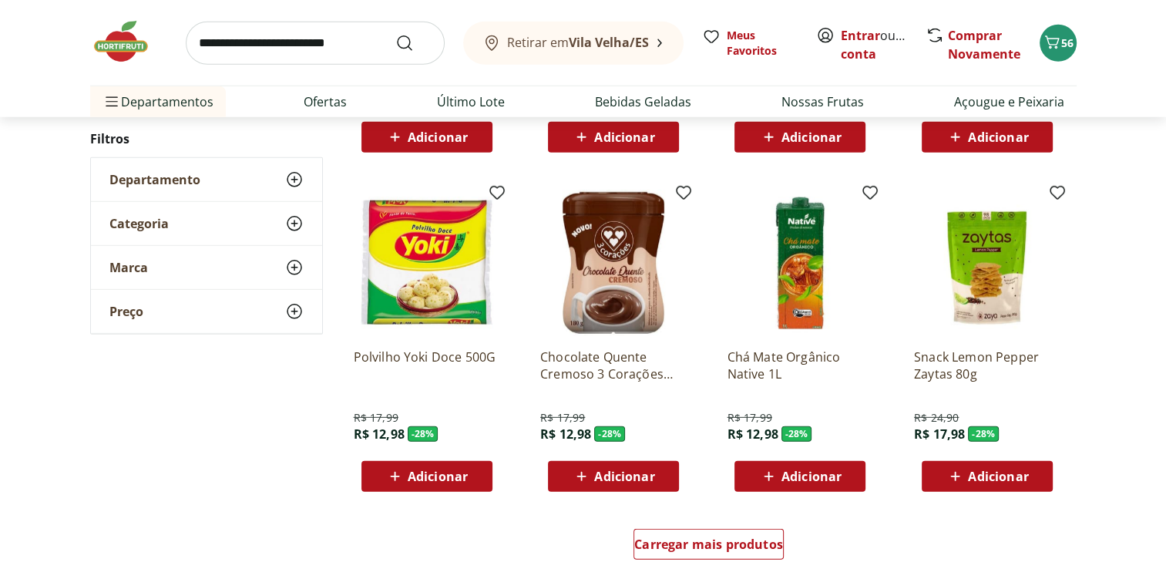
scroll to position [21915, 0]
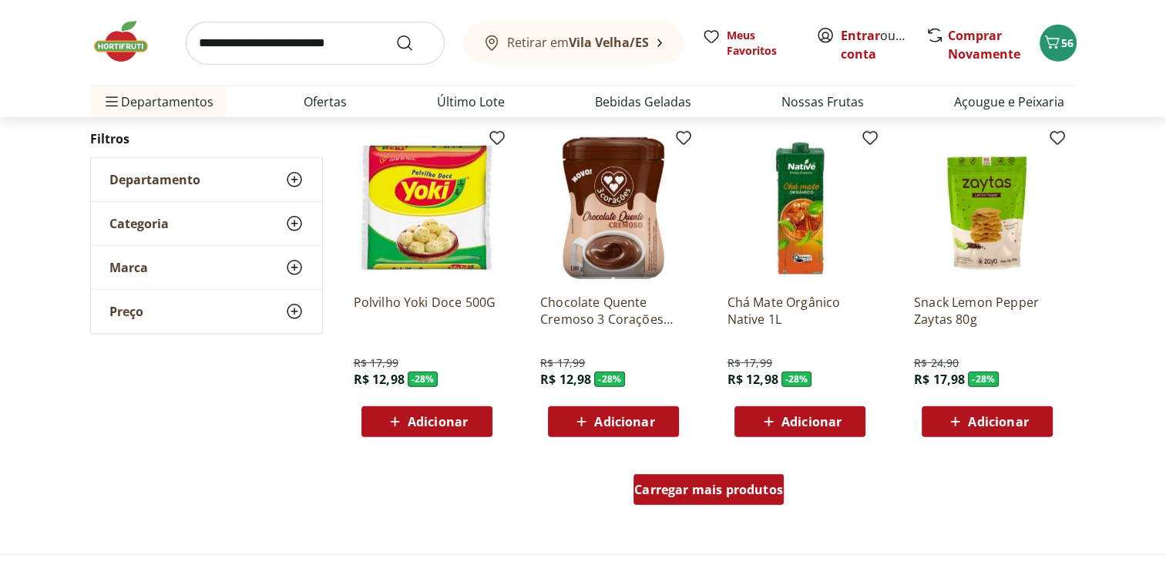
click at [697, 479] on div "Carregar mais produtos" at bounding box center [708, 489] width 150 height 31
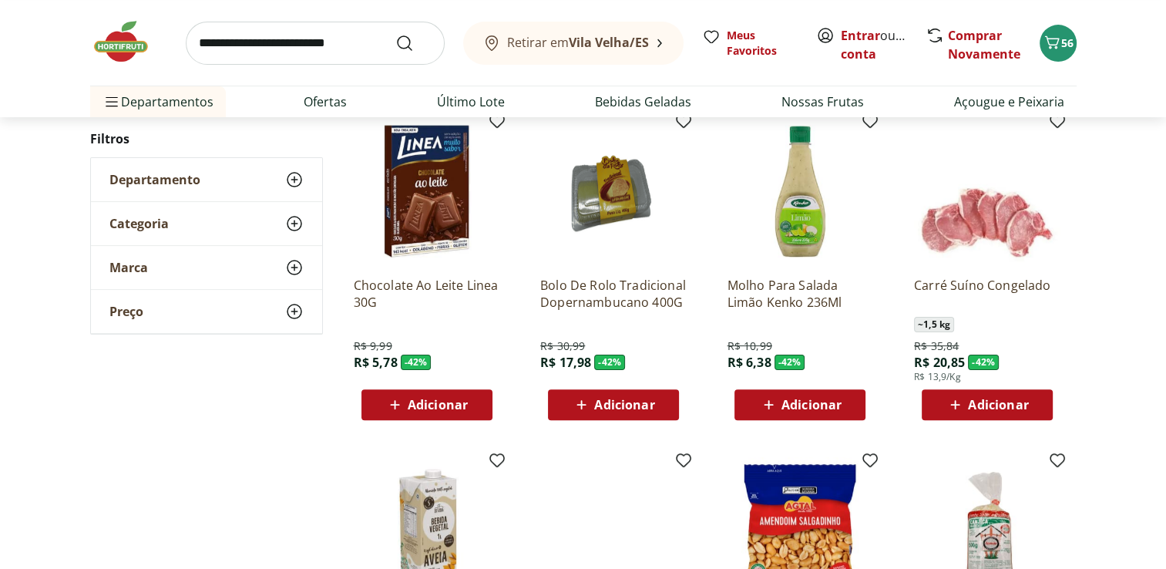
scroll to position [10896, 0]
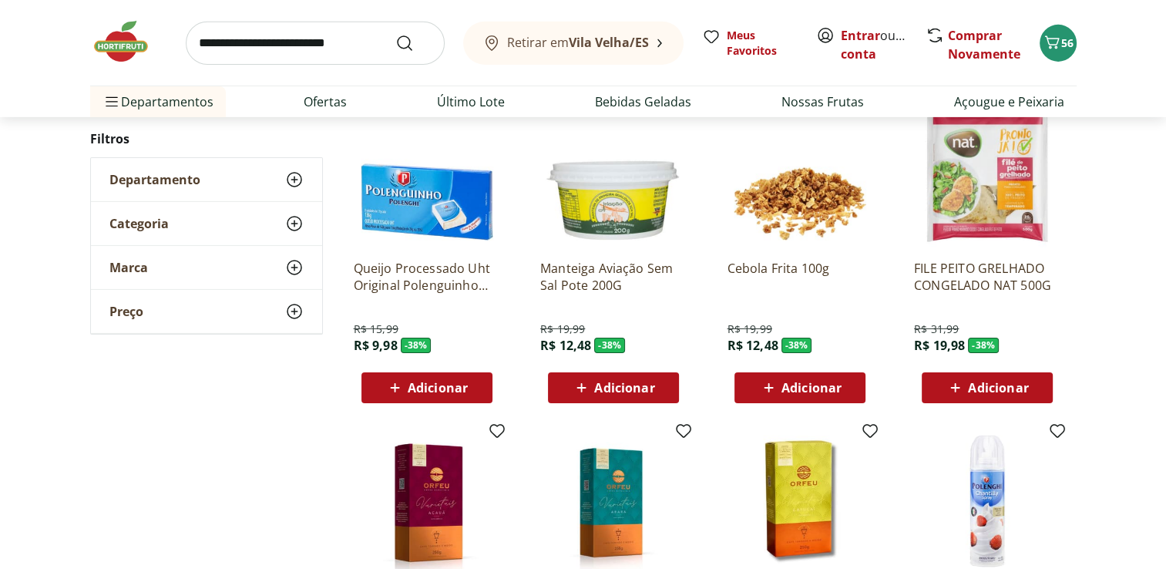
click at [949, 171] on img at bounding box center [987, 174] width 146 height 146
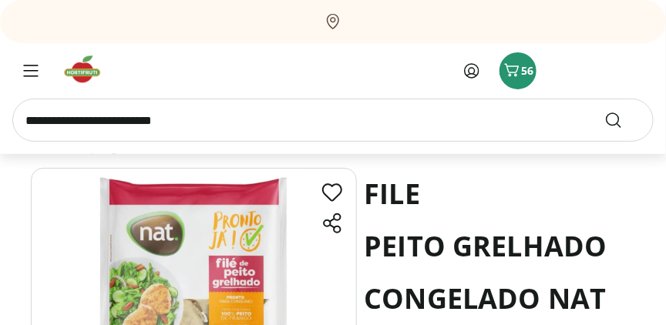
scroll to position [153, 0]
